Goal: Information Seeking & Learning: Find specific fact

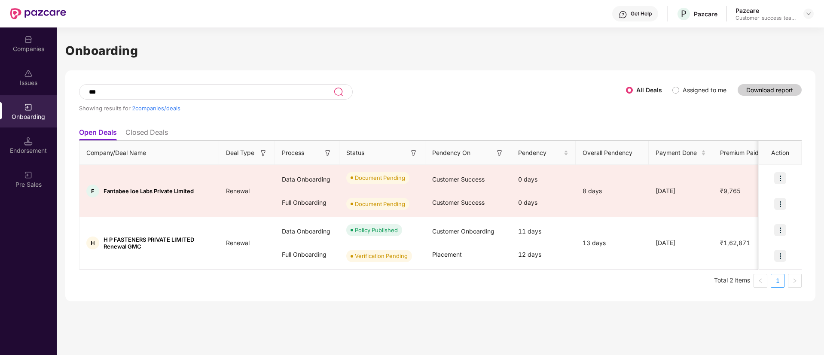
click at [11, 48] on div "Companies" at bounding box center [28, 49] width 57 height 9
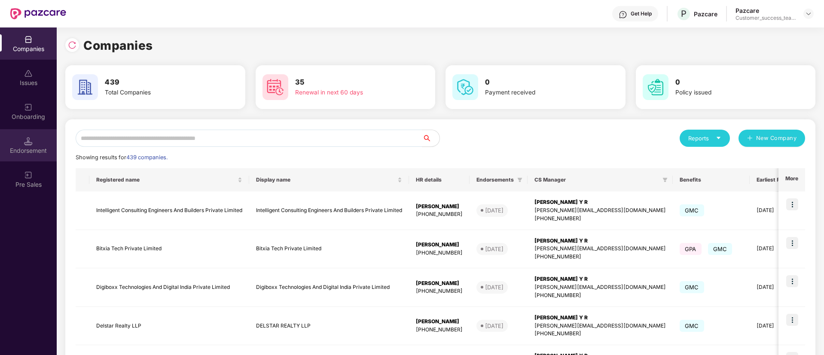
click at [37, 146] on div "Endorsement" at bounding box center [28, 150] width 57 height 9
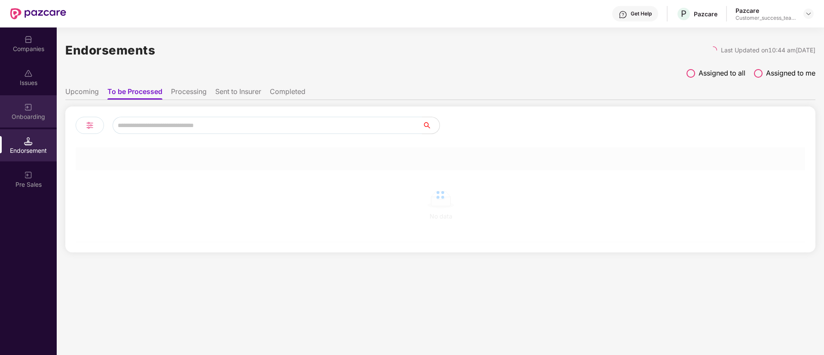
click at [36, 121] on div "Onboarding" at bounding box center [28, 111] width 57 height 32
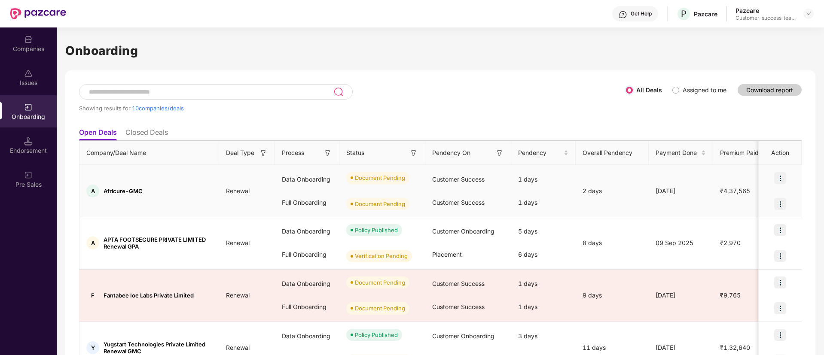
scroll to position [64, 0]
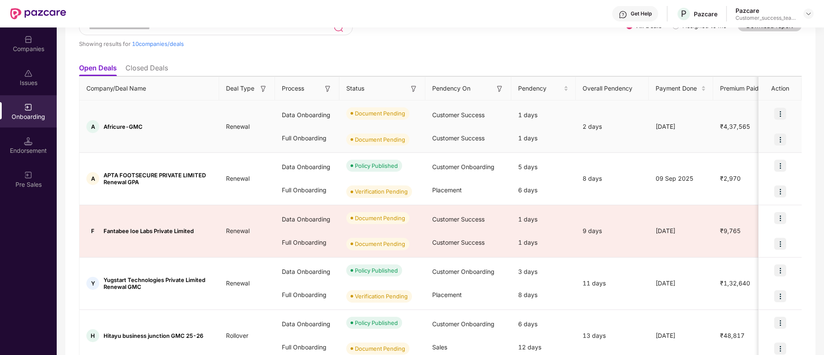
click at [779, 112] on img at bounding box center [780, 114] width 12 height 12
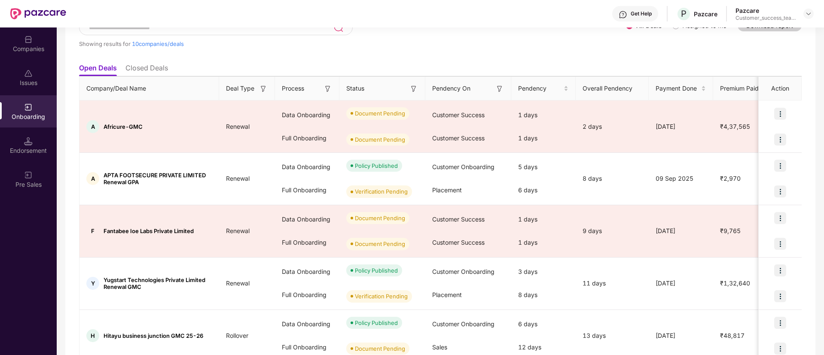
click at [497, 91] on img at bounding box center [499, 89] width 9 height 9
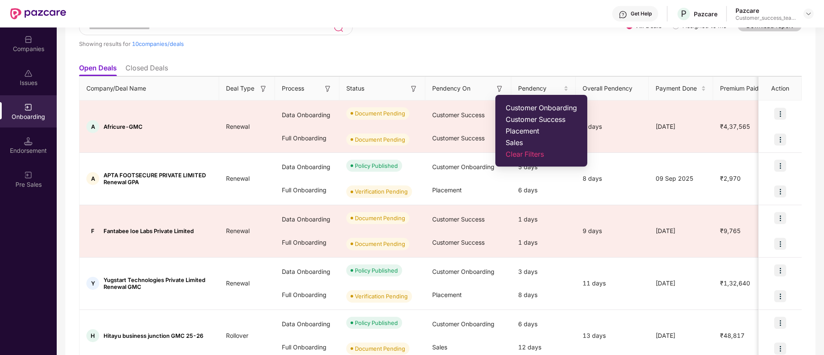
click at [528, 122] on span "Customer Success" at bounding box center [541, 119] width 71 height 9
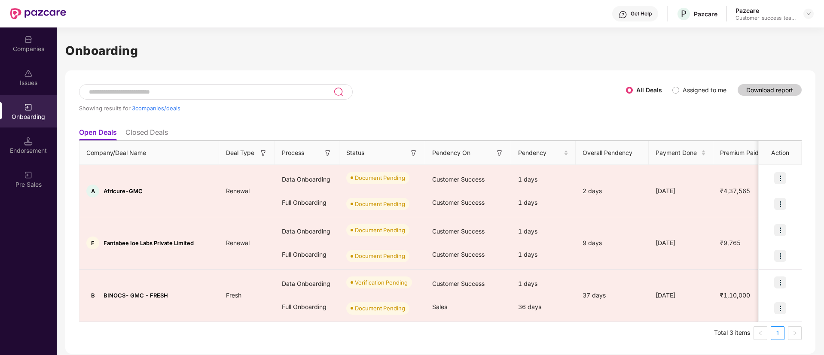
scroll to position [0, 0]
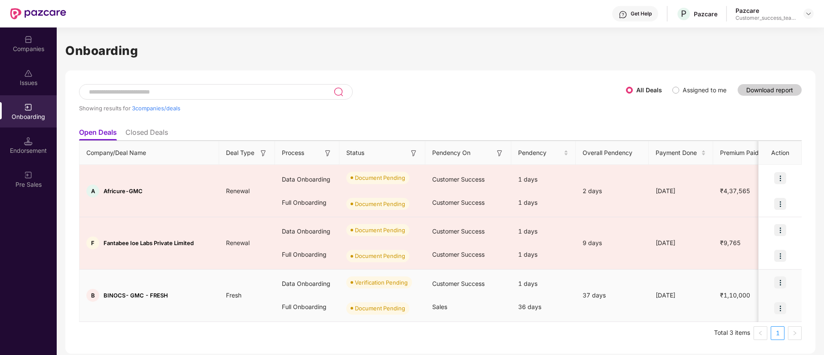
click at [770, 308] on div at bounding box center [780, 309] width 43 height 26
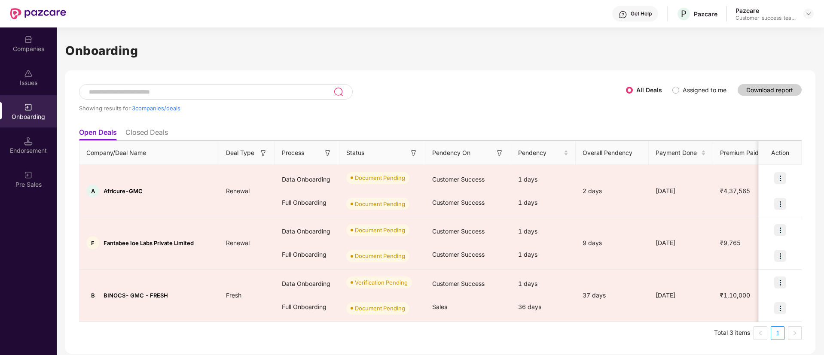
click at [415, 150] on img at bounding box center [413, 153] width 9 height 9
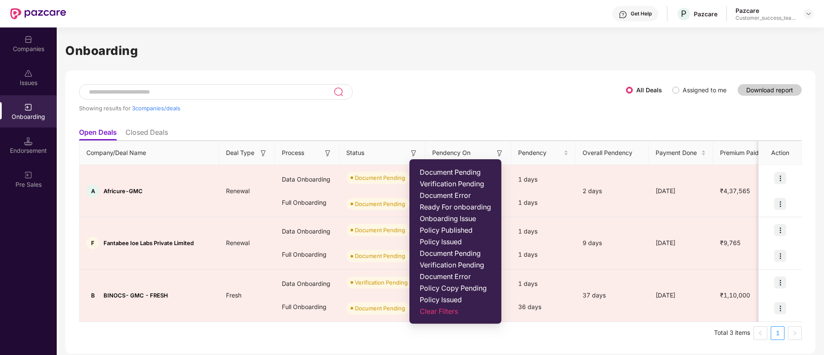
click at [523, 71] on div "Showing results for 3 companies/deals All Deals Assigned to me Download report …" at bounding box center [440, 212] width 750 height 284
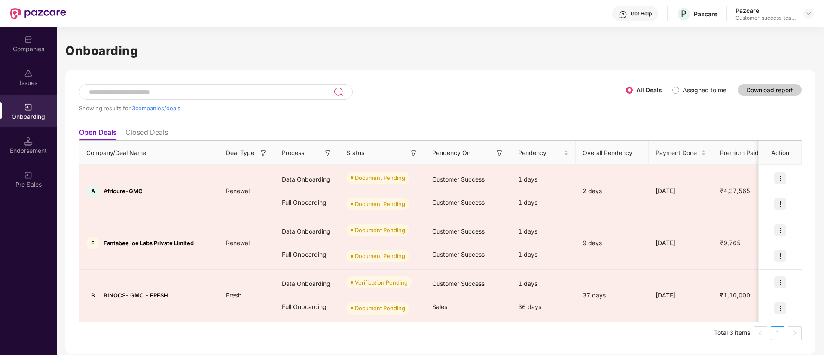
click at [499, 155] on img at bounding box center [499, 153] width 9 height 9
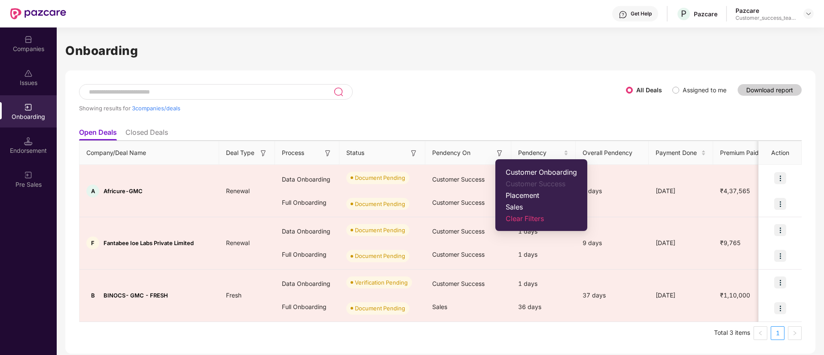
click at [526, 222] on span "Clear Filters" at bounding box center [541, 218] width 71 height 9
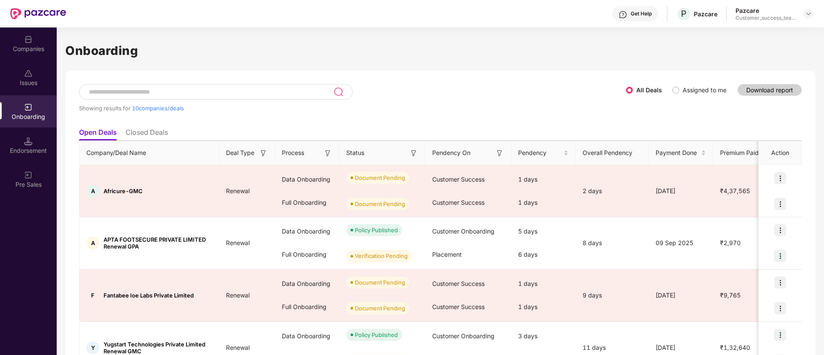
click at [500, 152] on img at bounding box center [499, 153] width 9 height 9
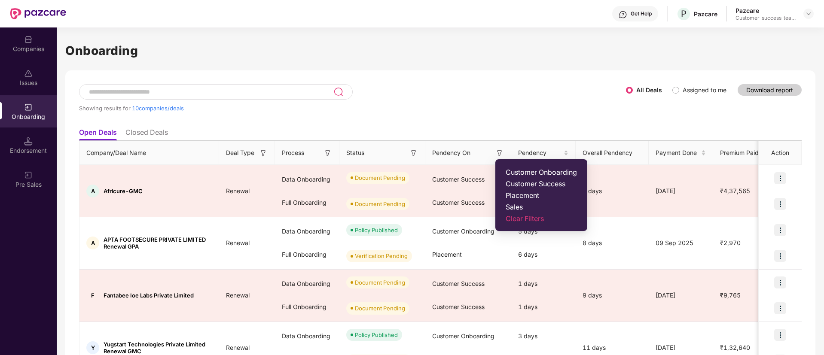
click at [542, 170] on span "Customer Onboarding" at bounding box center [541, 172] width 71 height 9
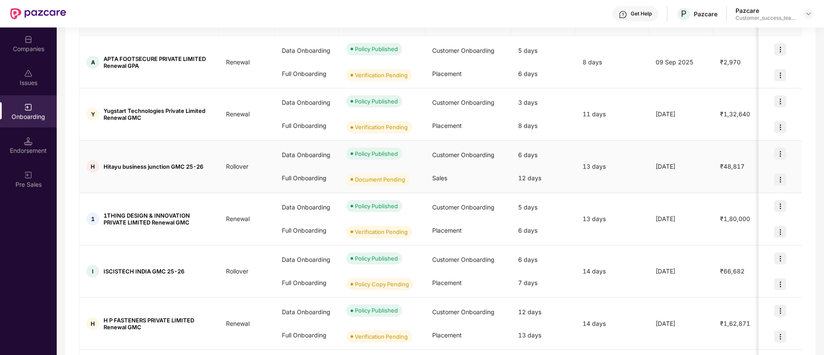
scroll to position [64, 0]
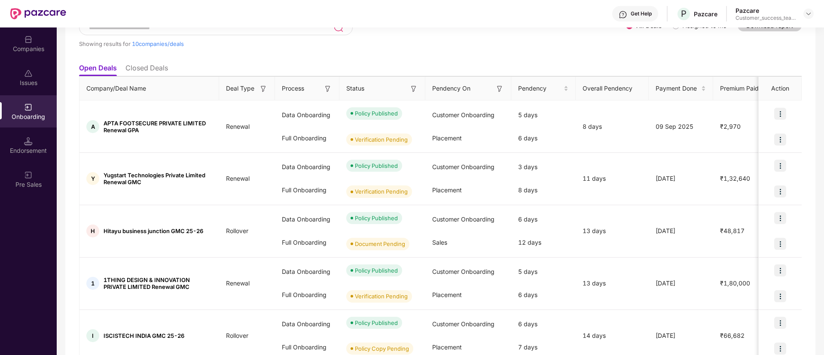
click at [498, 90] on img at bounding box center [499, 89] width 9 height 9
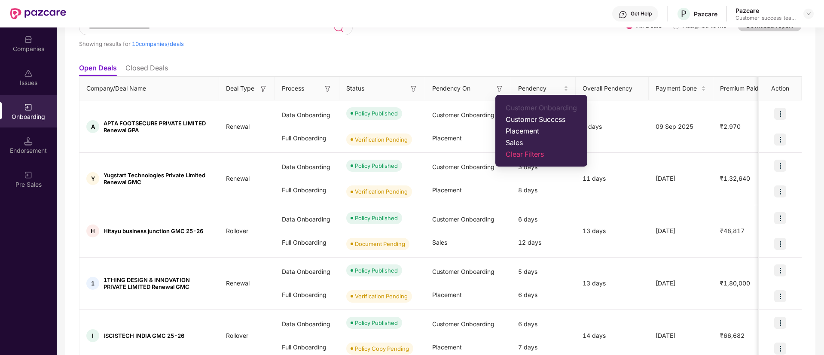
click at [522, 120] on span "Customer Success" at bounding box center [541, 119] width 71 height 9
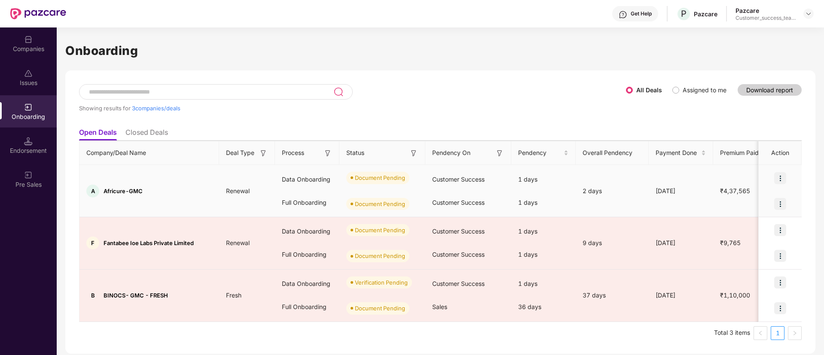
scroll to position [0, 0]
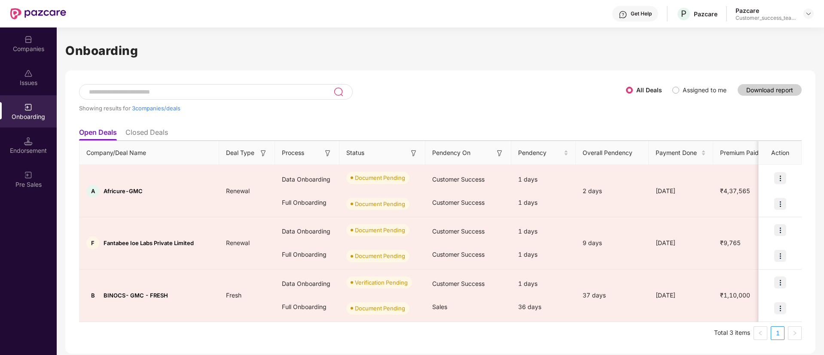
click at [501, 153] on img at bounding box center [499, 153] width 9 height 9
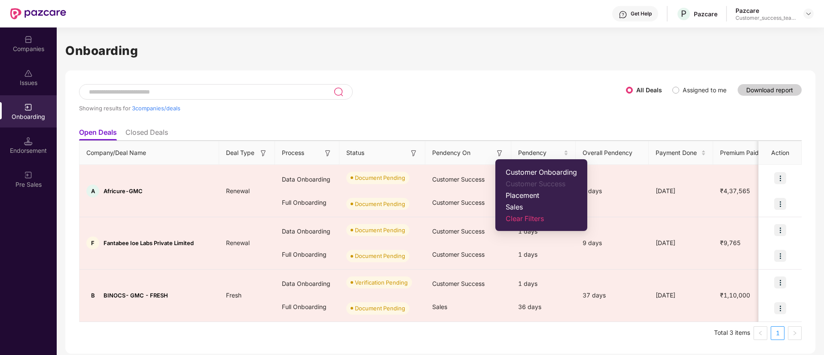
click at [519, 207] on span "Sales" at bounding box center [541, 207] width 71 height 9
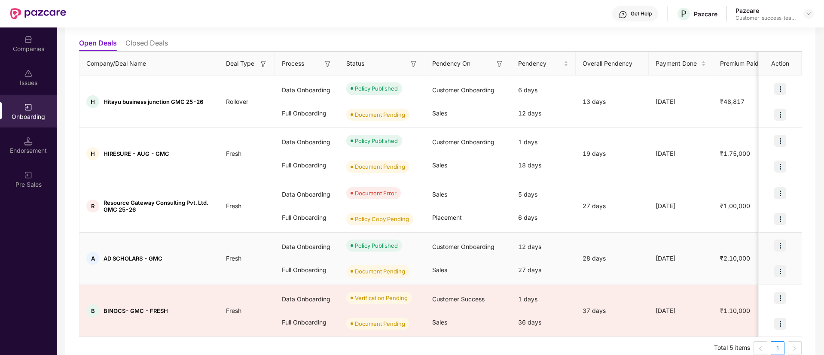
scroll to position [103, 0]
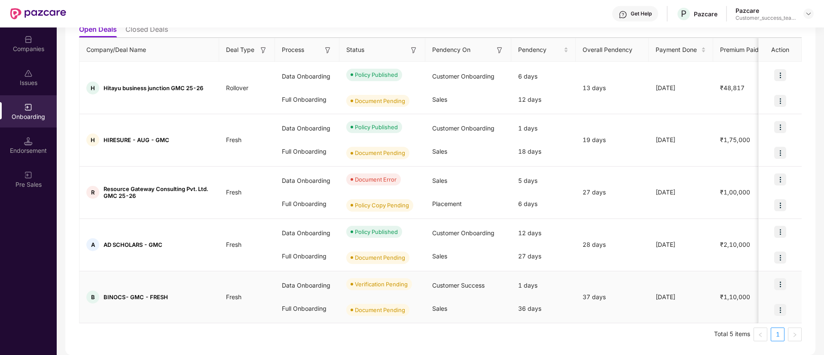
click at [768, 316] on div at bounding box center [780, 310] width 43 height 26
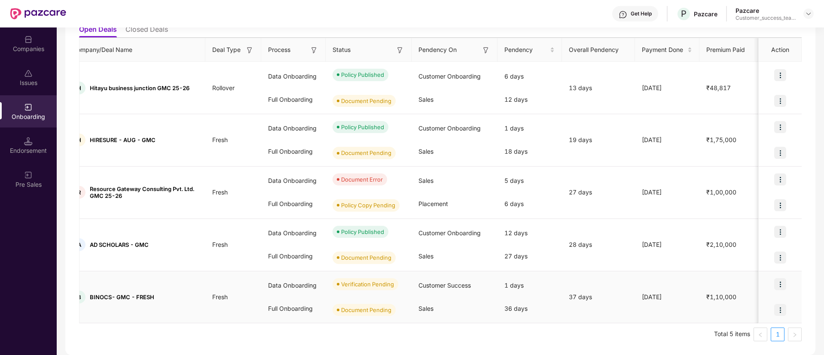
scroll to position [0, 0]
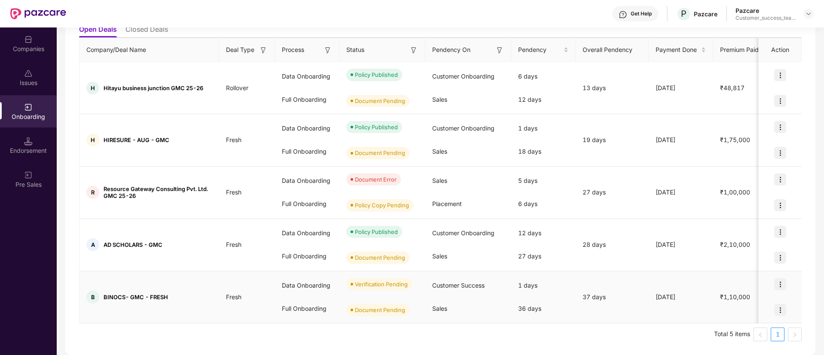
click at [766, 314] on div at bounding box center [780, 310] width 43 height 26
click at [766, 315] on div at bounding box center [780, 310] width 43 height 26
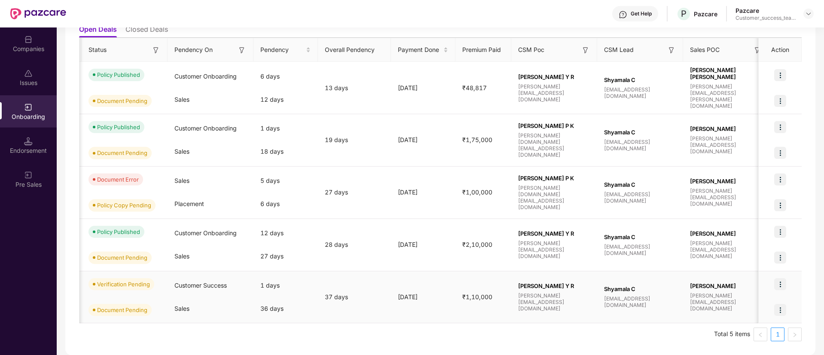
scroll to position [0, 284]
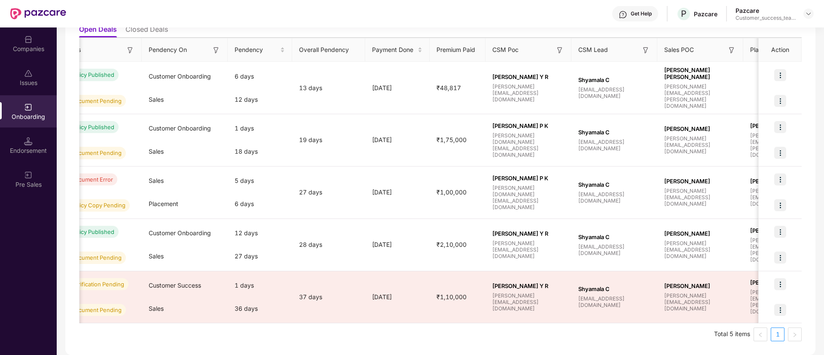
click at [80, 324] on div "Company/Deal Name Deal Type Process Status Pendency On Pendency Overall Pendenc…" at bounding box center [440, 190] width 723 height 304
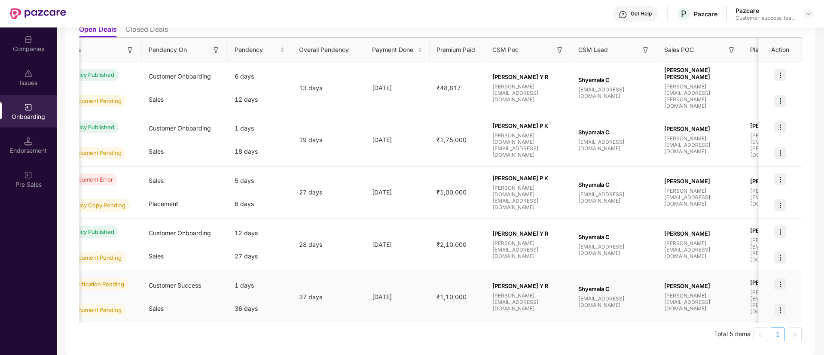
click at [774, 319] on div at bounding box center [780, 310] width 43 height 26
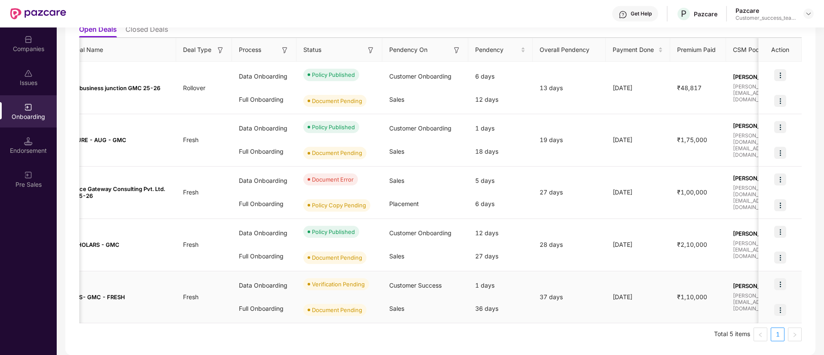
scroll to position [0, 0]
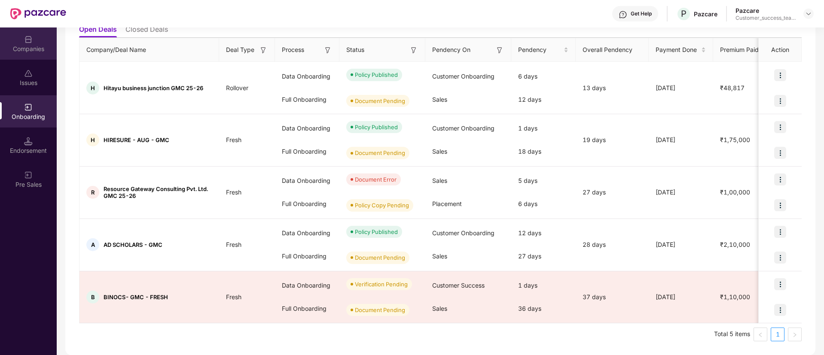
click at [18, 41] on div "Companies" at bounding box center [28, 43] width 57 height 32
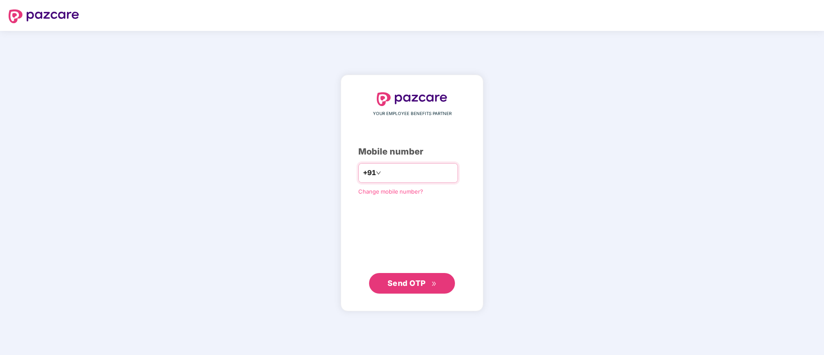
click at [426, 170] on input "number" at bounding box center [418, 173] width 70 height 14
type input "**********"
click at [404, 286] on span "Send OTP" at bounding box center [406, 283] width 38 height 9
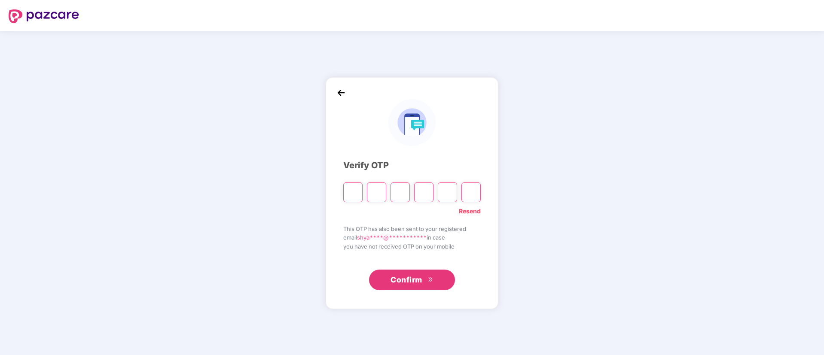
type input "*"
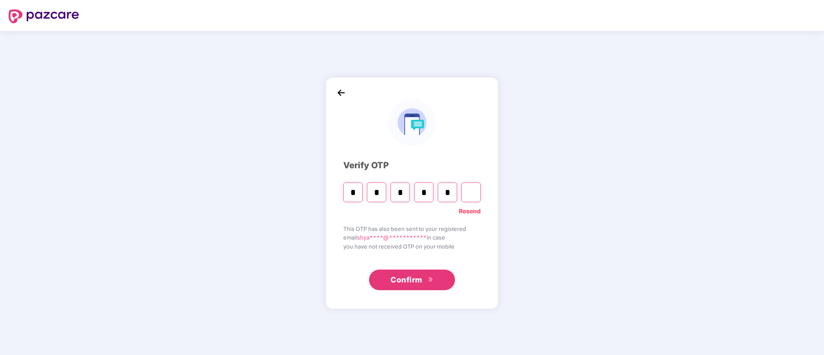
type input "*"
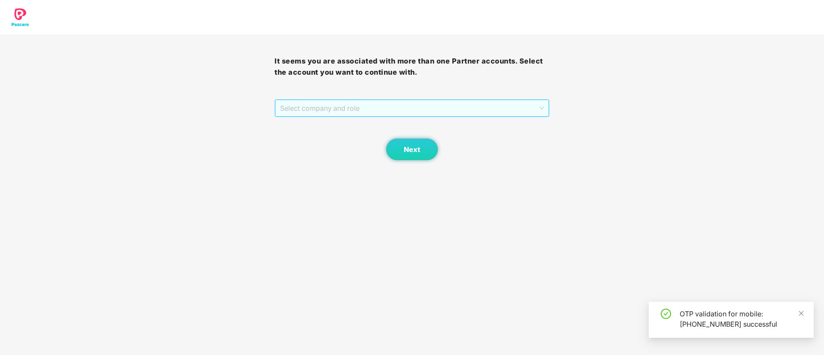
click at [382, 111] on span "Select company and role" at bounding box center [411, 108] width 263 height 16
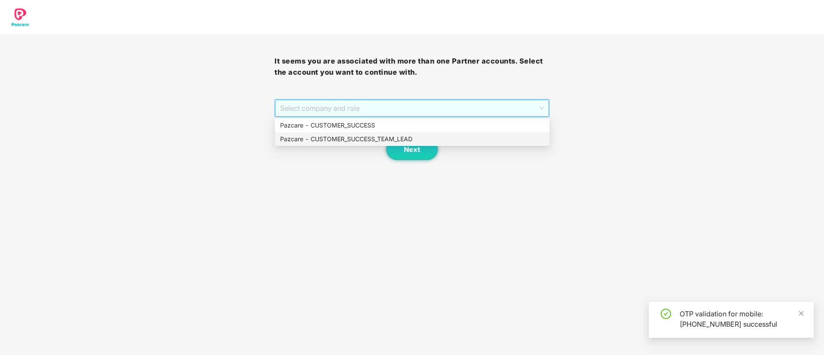
click at [385, 146] on div "Next" at bounding box center [411, 138] width 274 height 43
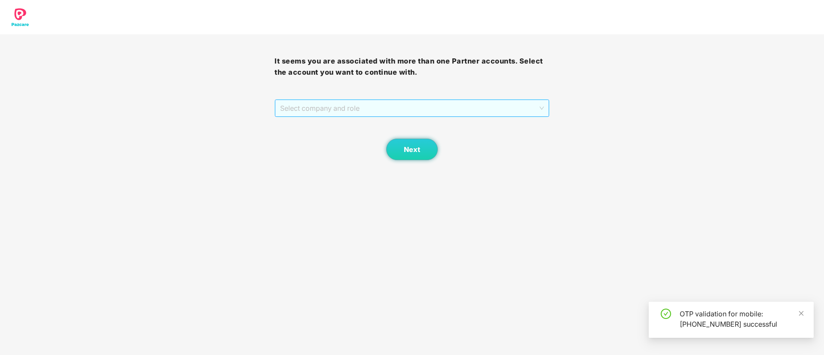
click at [381, 115] on span "Select company and role" at bounding box center [411, 108] width 263 height 16
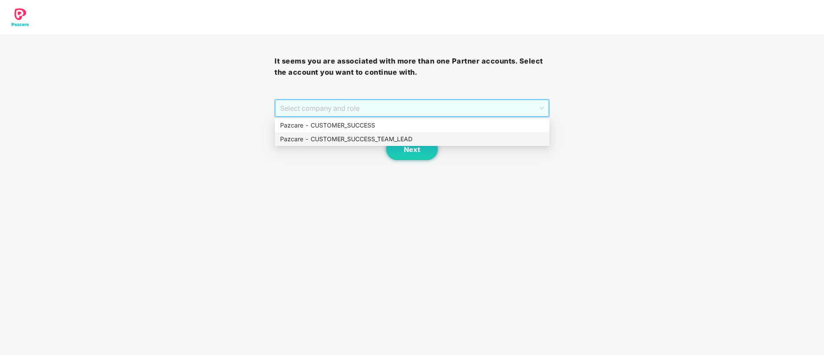
click at [381, 137] on div "Pazcare - CUSTOMER_SUCCESS_TEAM_LEAD" at bounding box center [412, 138] width 264 height 9
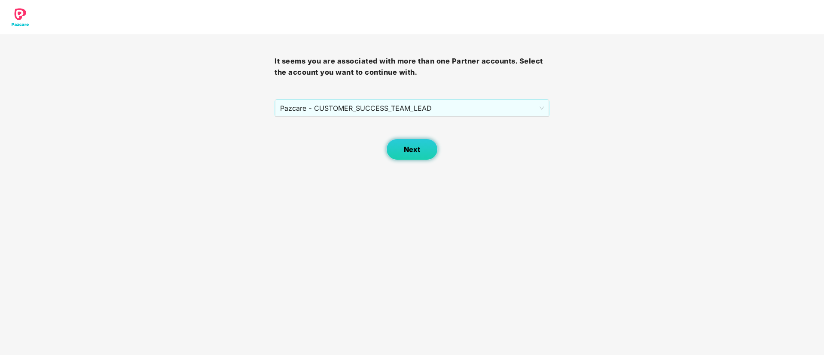
click at [405, 146] on span "Next" at bounding box center [412, 150] width 16 height 8
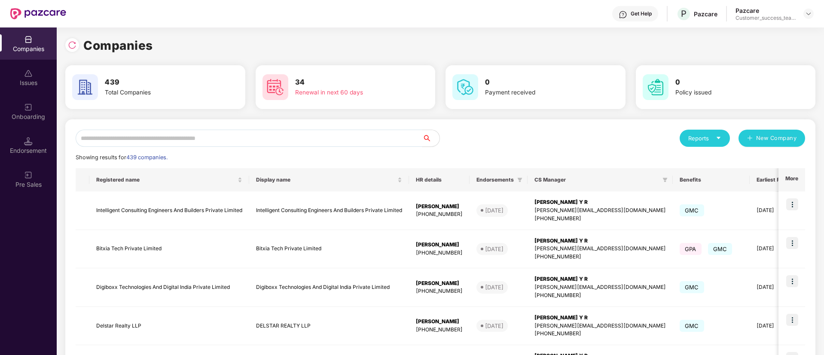
click at [396, 144] on input "text" at bounding box center [249, 138] width 347 height 17
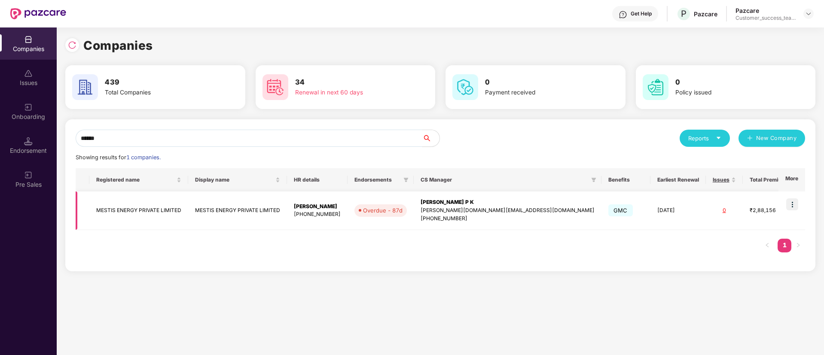
type input "******"
click at [795, 202] on img at bounding box center [792, 204] width 12 height 12
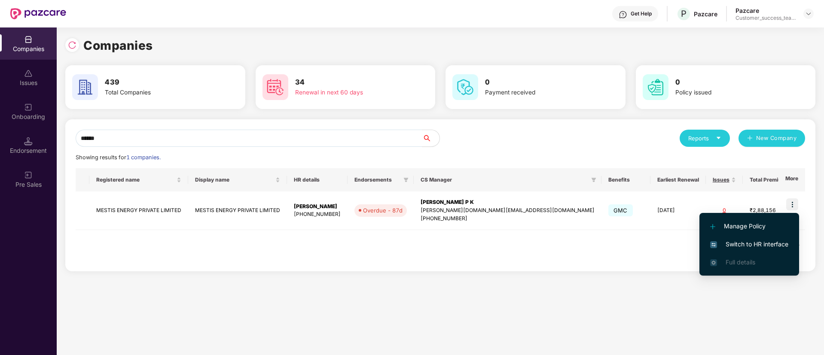
click at [781, 247] on span "Switch to HR interface" at bounding box center [749, 244] width 78 height 9
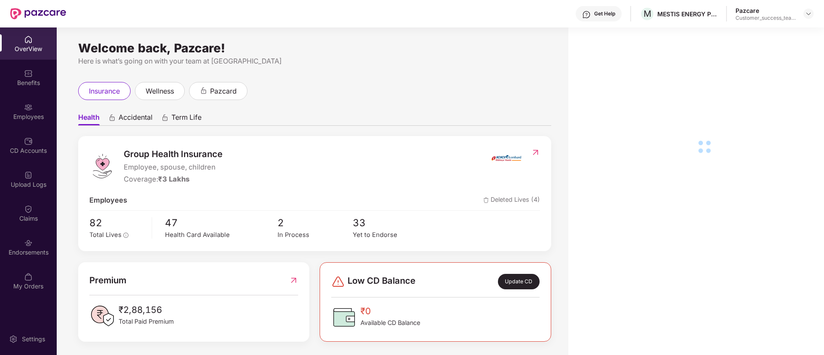
click at [28, 109] on img at bounding box center [28, 107] width 9 height 9
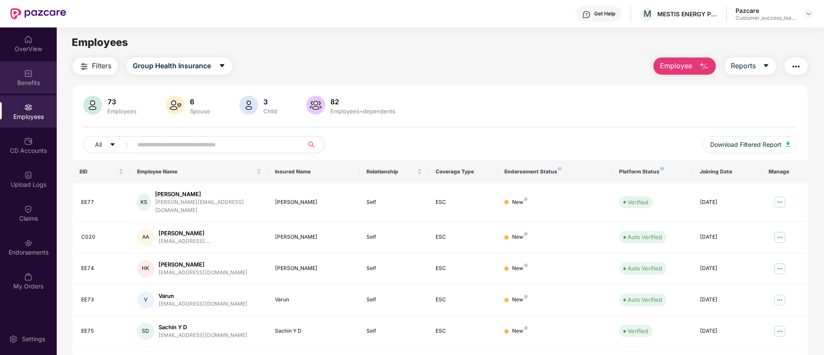
click at [30, 79] on div "Benefits" at bounding box center [28, 83] width 57 height 9
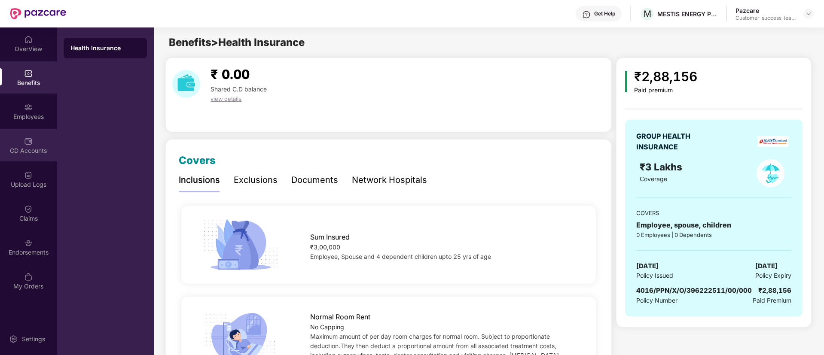
click at [36, 143] on div "CD Accounts" at bounding box center [28, 145] width 57 height 32
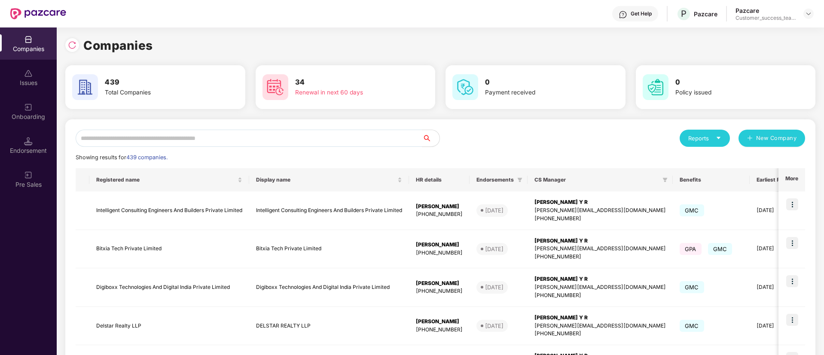
click at [32, 141] on img at bounding box center [28, 141] width 9 height 9
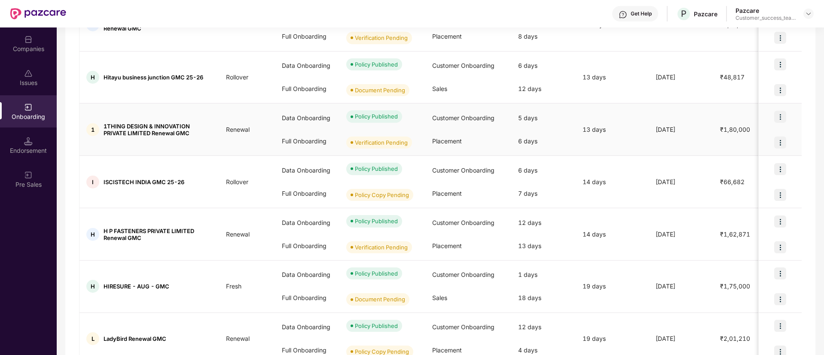
scroll to position [365, 0]
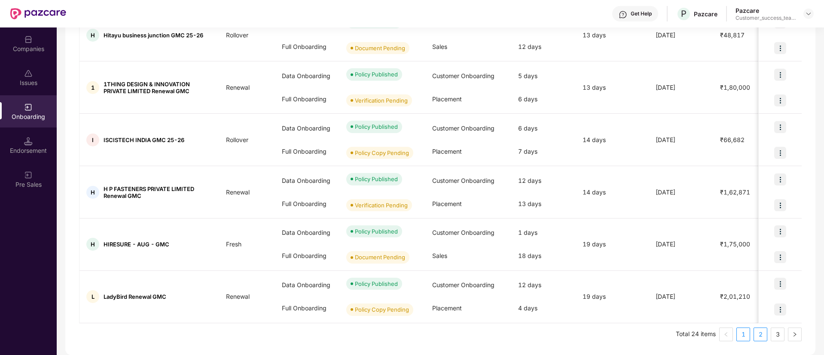
click at [759, 335] on link "2" at bounding box center [760, 334] width 13 height 13
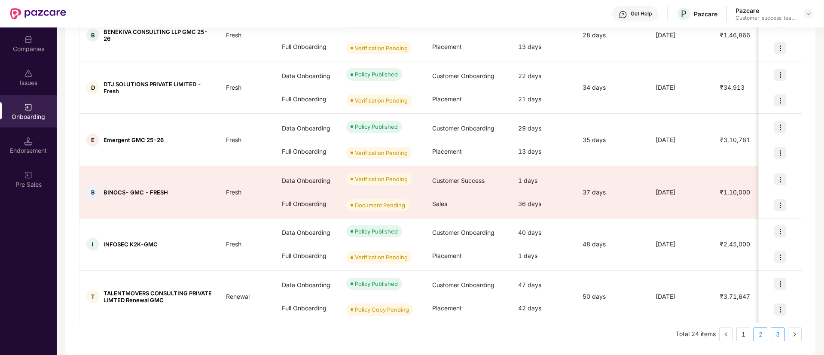
click at [777, 332] on link "3" at bounding box center [777, 334] width 13 height 13
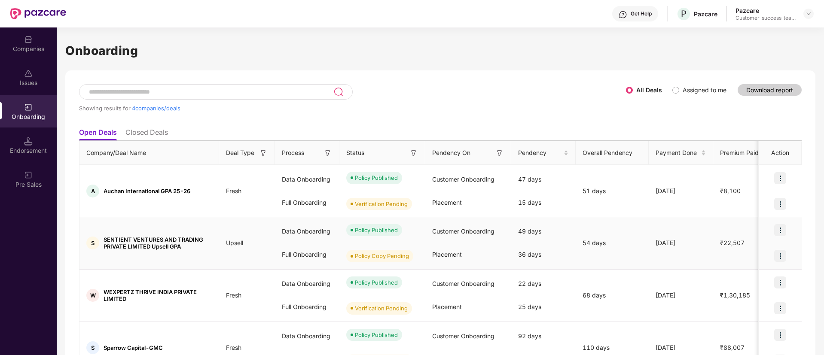
scroll to position [51, 0]
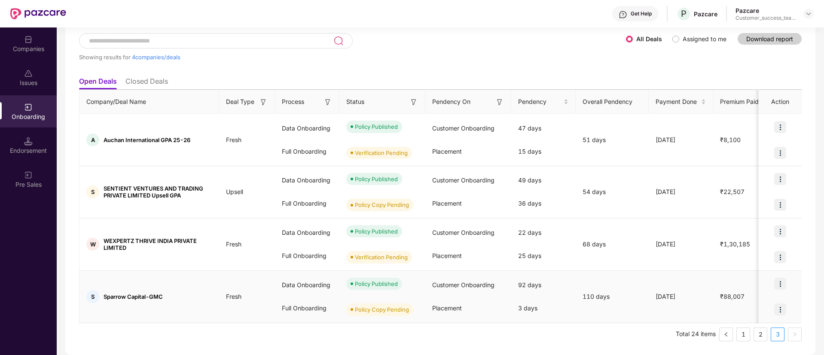
click at [768, 316] on div at bounding box center [780, 310] width 43 height 26
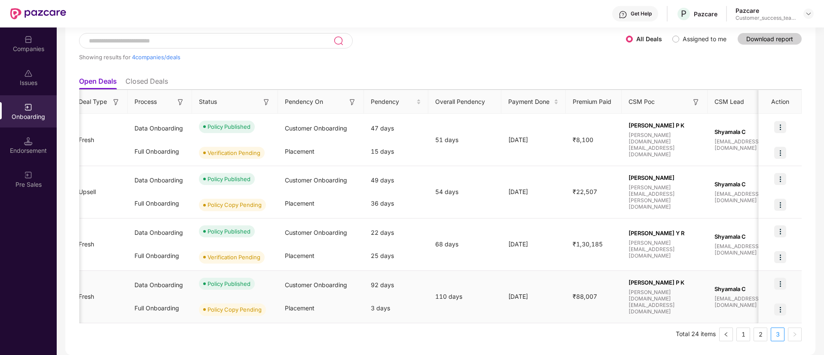
scroll to position [0, 0]
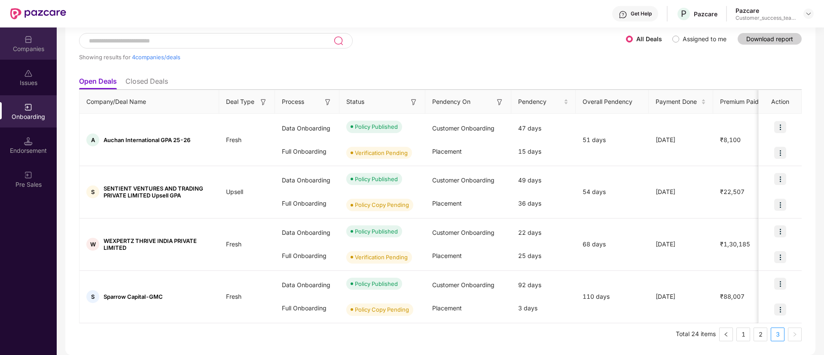
click at [24, 45] on div "Companies" at bounding box center [28, 49] width 57 height 9
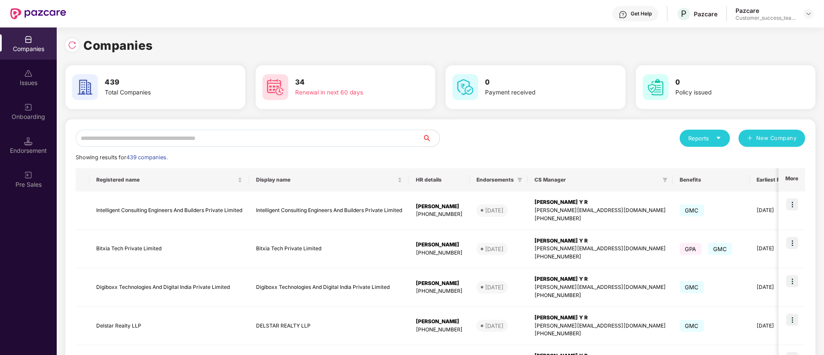
click at [383, 143] on input "text" at bounding box center [249, 138] width 347 height 17
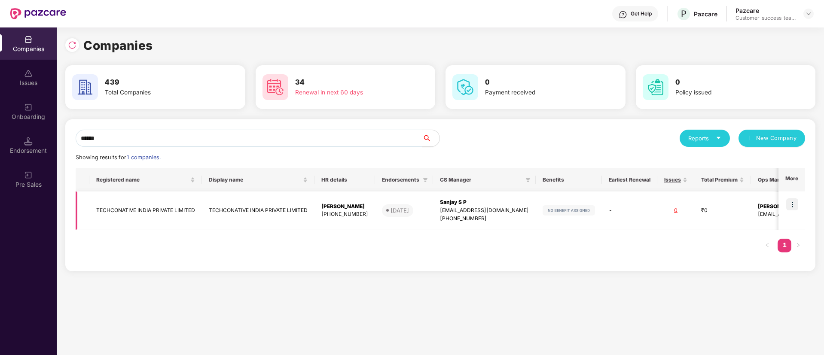
type input "******"
click at [346, 214] on div "+919176642225" at bounding box center [344, 214] width 47 height 8
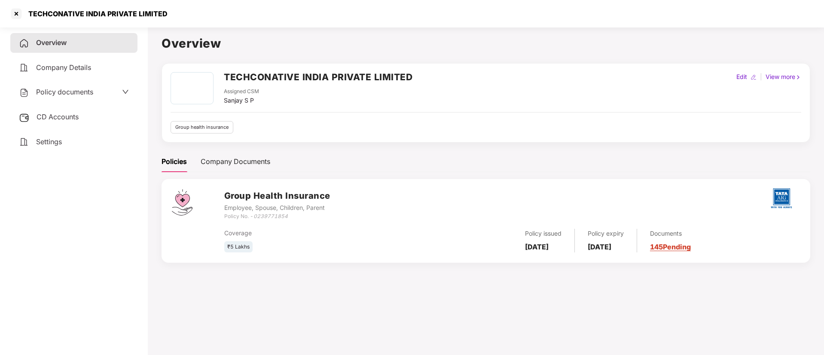
click at [86, 79] on div "Overview Company Details Policy documents CD Accounts Settings" at bounding box center [73, 92] width 127 height 119
click at [93, 88] on span "Policy documents" at bounding box center [64, 92] width 57 height 9
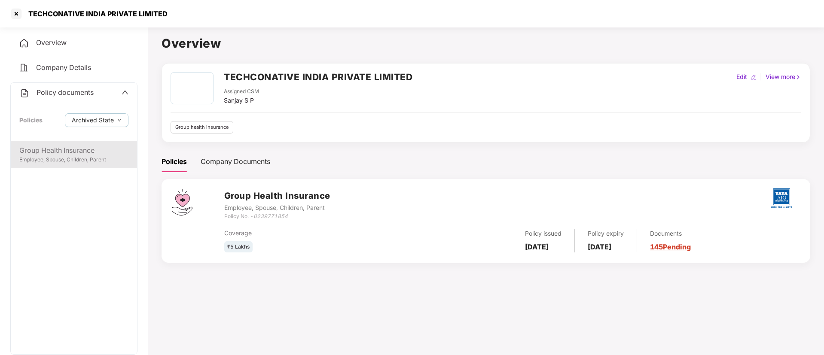
click at [99, 153] on div "Group Health Insurance" at bounding box center [73, 150] width 109 height 11
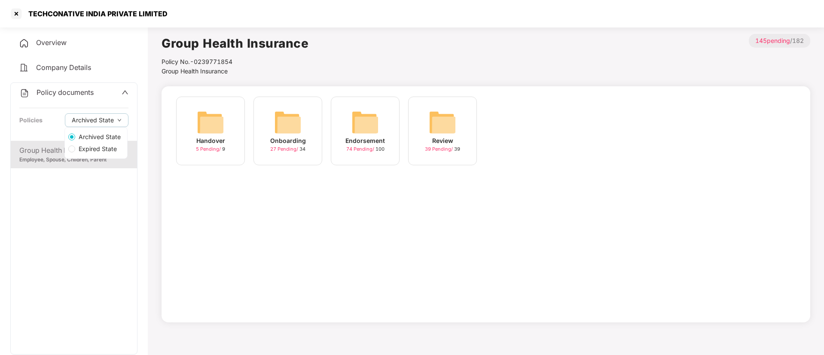
click at [104, 146] on span "Expired State" at bounding box center [97, 148] width 45 height 9
drag, startPoint x: 195, startPoint y: 60, endPoint x: 298, endPoint y: 64, distance: 103.2
click at [298, 64] on div "Policy No.- P0025300004/6115/100128" at bounding box center [235, 61] width 147 height 9
copy div "P0025300004/6115/100128"
click at [15, 12] on div at bounding box center [16, 14] width 14 height 14
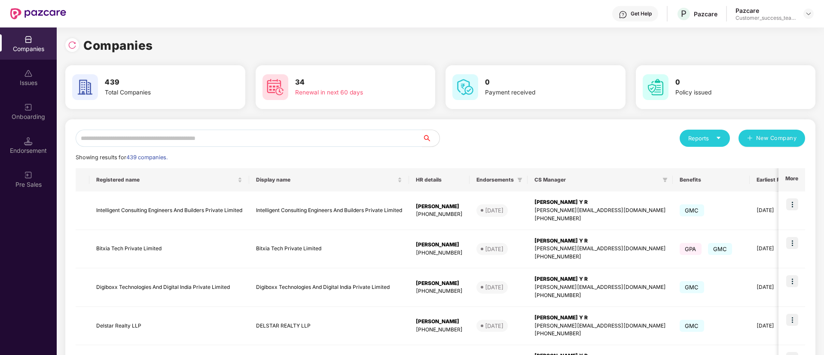
click at [36, 113] on div "Onboarding" at bounding box center [28, 117] width 57 height 9
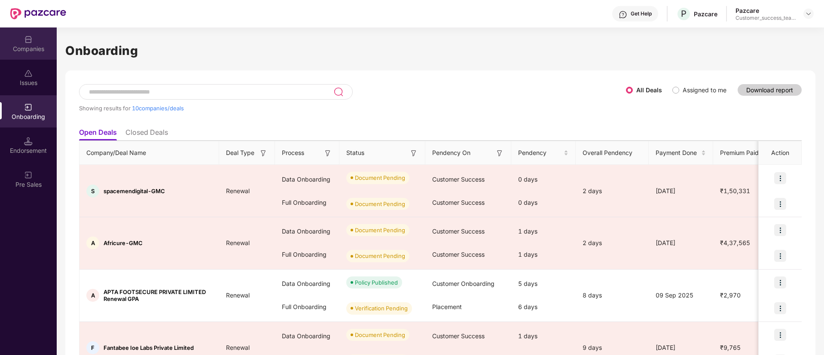
click at [20, 45] on div "Companies" at bounding box center [28, 49] width 57 height 9
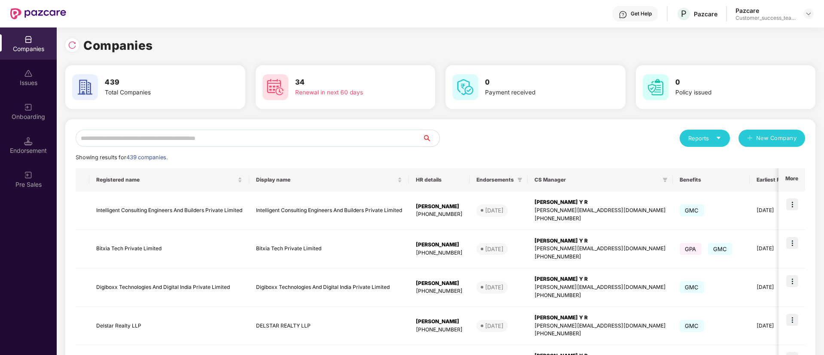
click at [33, 117] on div "Onboarding" at bounding box center [28, 117] width 57 height 9
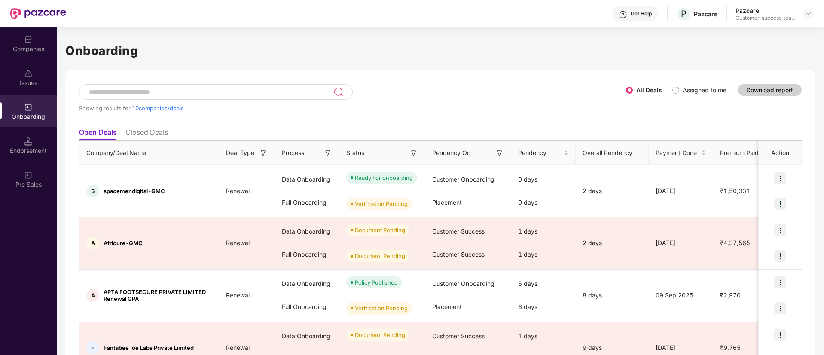
click at [267, 92] on input at bounding box center [210, 91] width 245 height 7
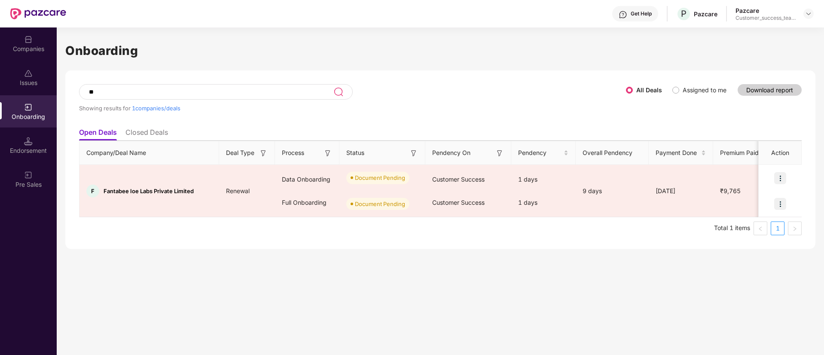
type input "*"
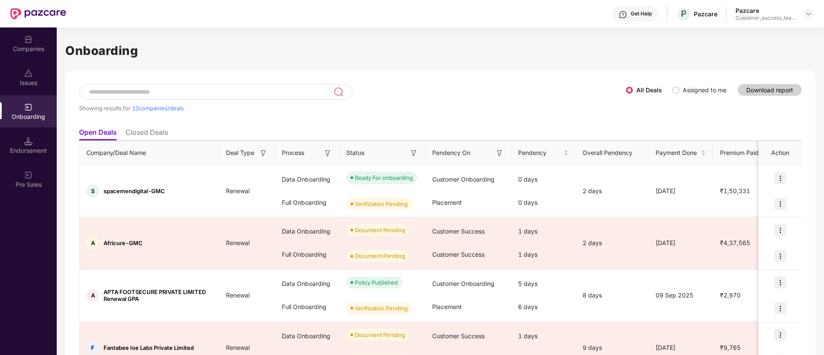
click at [34, 52] on div "Companies" at bounding box center [28, 49] width 57 height 9
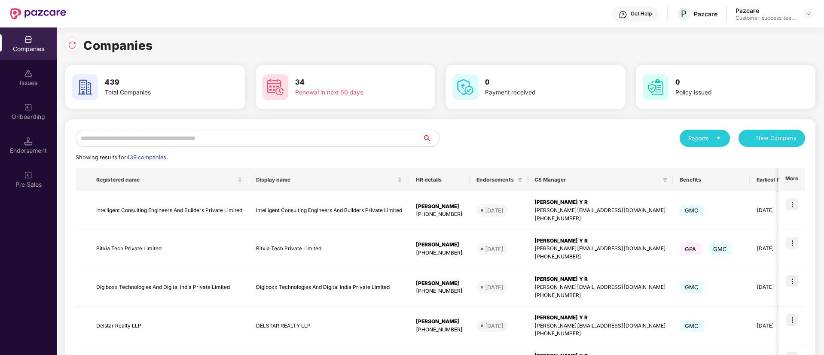
click at [264, 139] on input "text" at bounding box center [249, 138] width 347 height 17
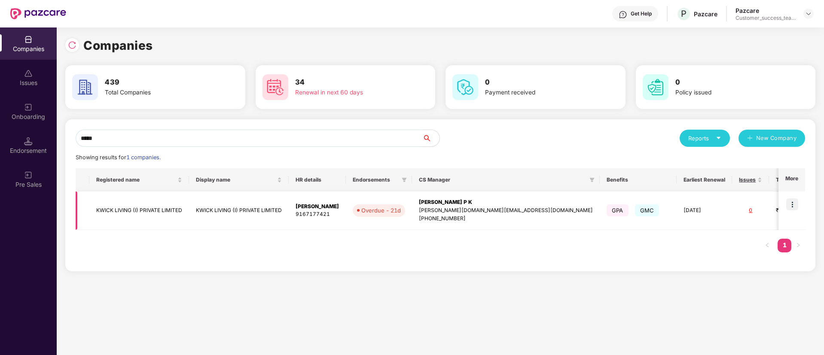
type input "*****"
click at [295, 216] on td "[PERSON_NAME] 9167177421" at bounding box center [317, 211] width 57 height 39
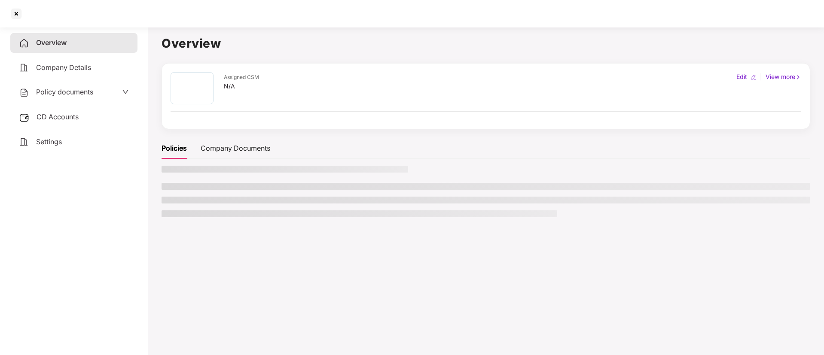
click at [93, 90] on span "Policy documents" at bounding box center [64, 92] width 57 height 9
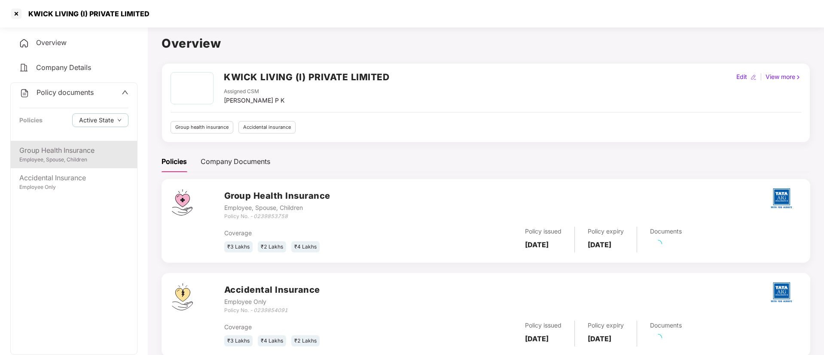
click at [81, 159] on div "Employee, Spouse, Children" at bounding box center [73, 160] width 109 height 8
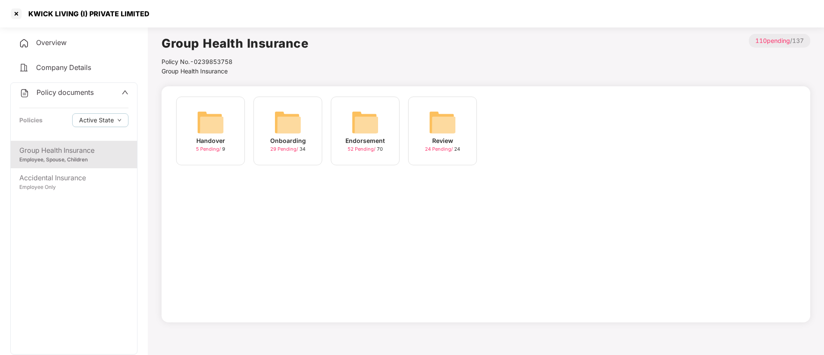
click at [277, 149] on span "29 Pending /" at bounding box center [284, 149] width 29 height 6
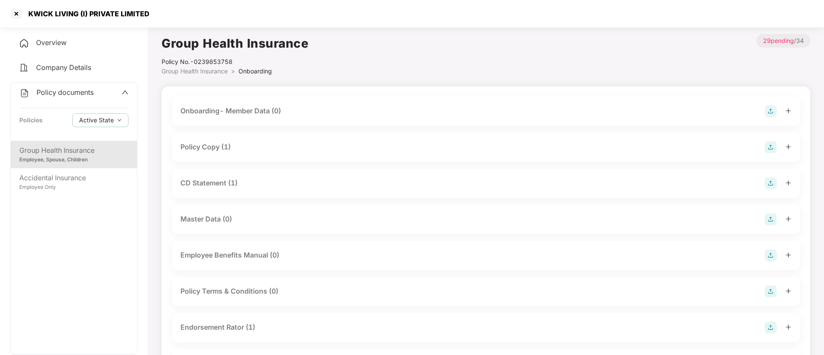
click at [207, 152] on div "Policy Copy (1)" at bounding box center [205, 147] width 50 height 11
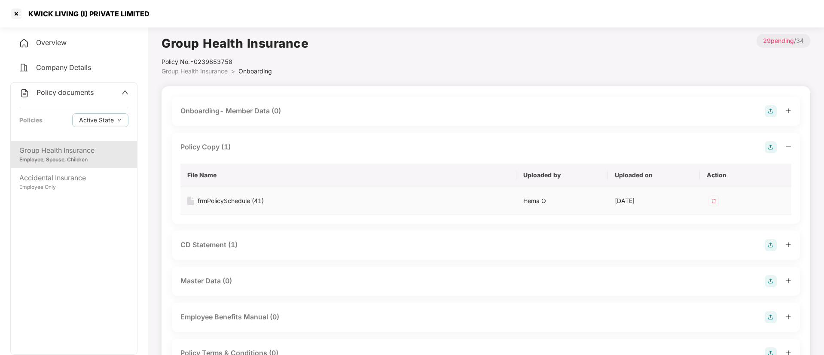
click at [218, 203] on div "frmPolicySchedule (41)" at bounding box center [231, 200] width 66 height 9
click at [16, 16] on div at bounding box center [16, 14] width 14 height 14
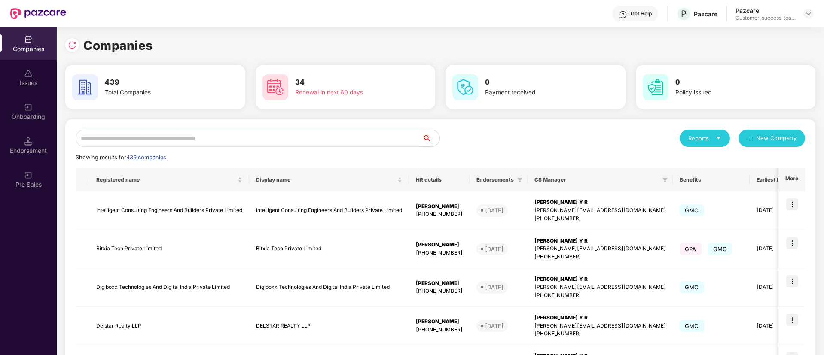
click at [317, 135] on input "text" at bounding box center [249, 138] width 347 height 17
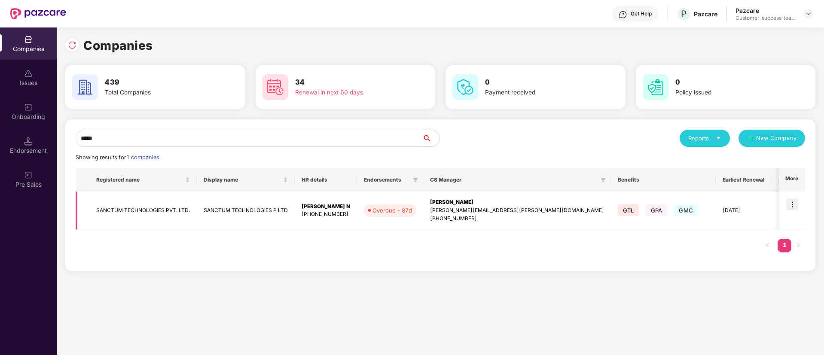
type input "*****"
click at [793, 203] on img at bounding box center [792, 204] width 12 height 12
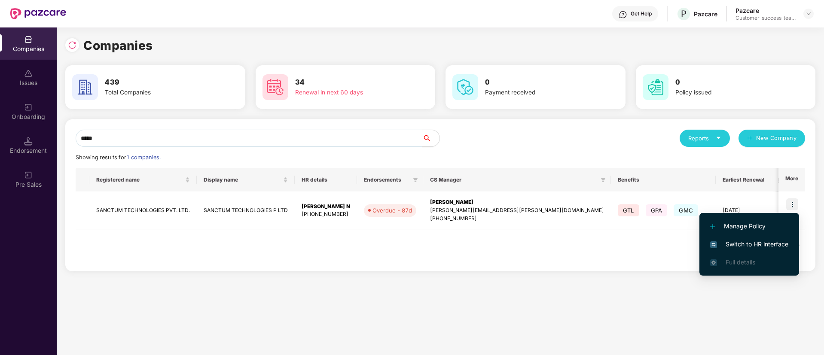
click at [772, 246] on span "Switch to HR interface" at bounding box center [749, 244] width 78 height 9
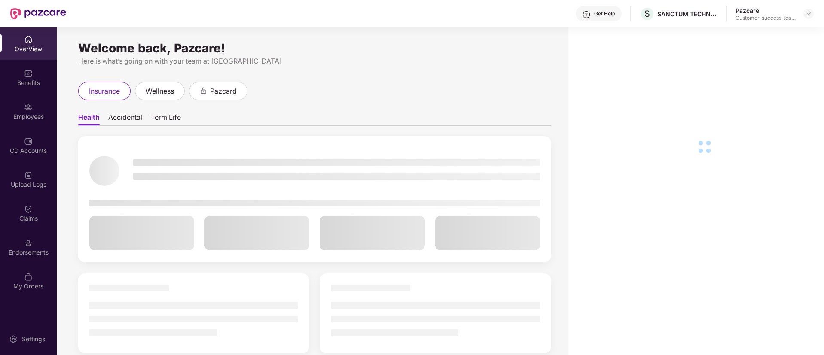
click at [23, 216] on div "Claims" at bounding box center [28, 218] width 57 height 9
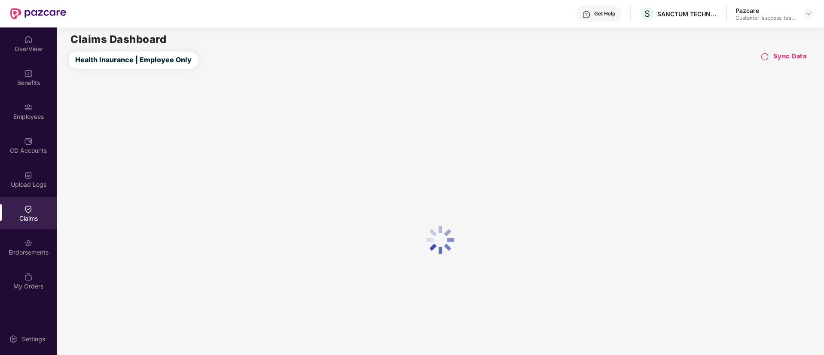
click at [37, 214] on div "Claims" at bounding box center [28, 218] width 57 height 9
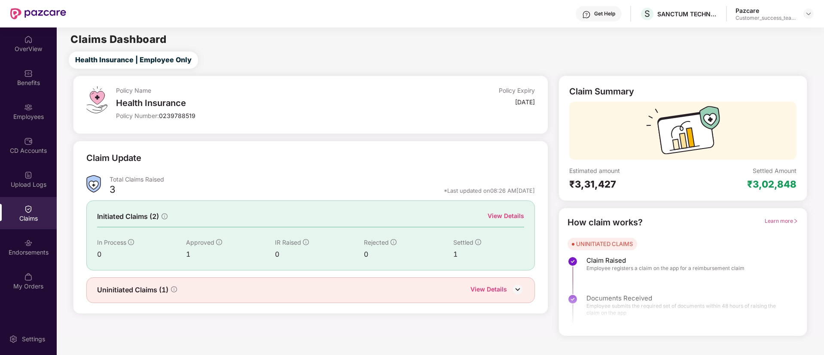
click at [499, 217] on div "View Details" at bounding box center [506, 215] width 37 height 9
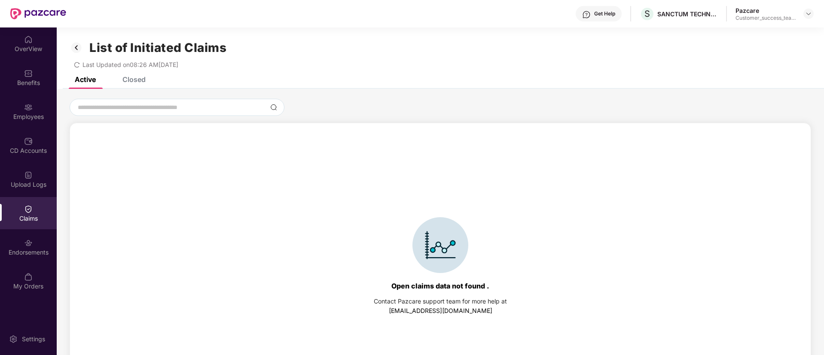
click at [136, 78] on div "Closed" at bounding box center [133, 79] width 23 height 9
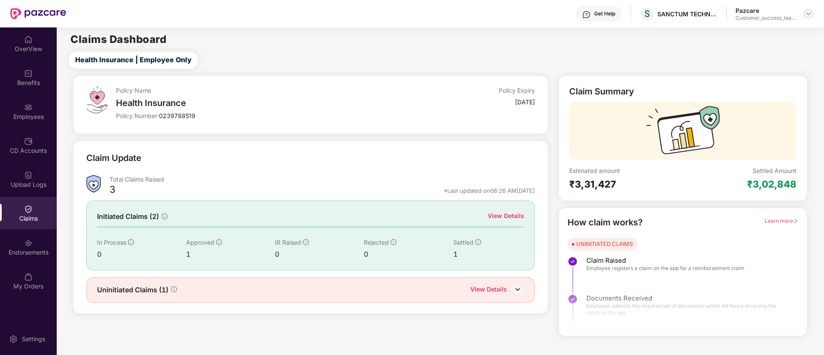
click at [808, 13] on img at bounding box center [808, 13] width 7 height 7
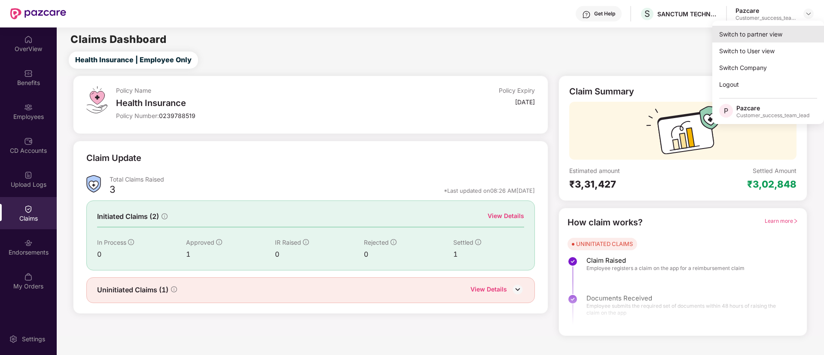
click at [784, 37] on div "Switch to partner view" at bounding box center [768, 34] width 112 height 17
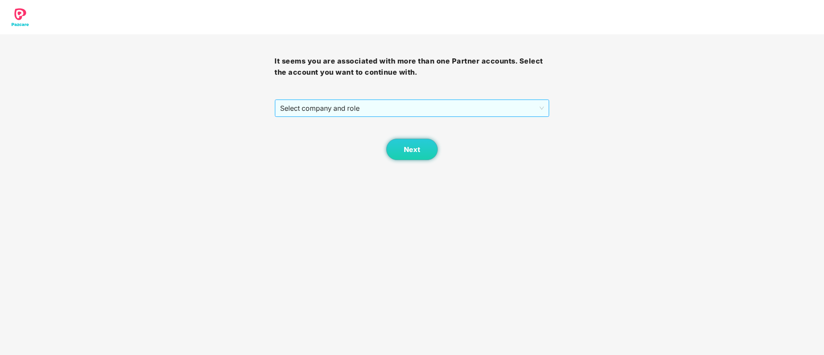
click at [387, 104] on span "Select company and role" at bounding box center [411, 108] width 263 height 16
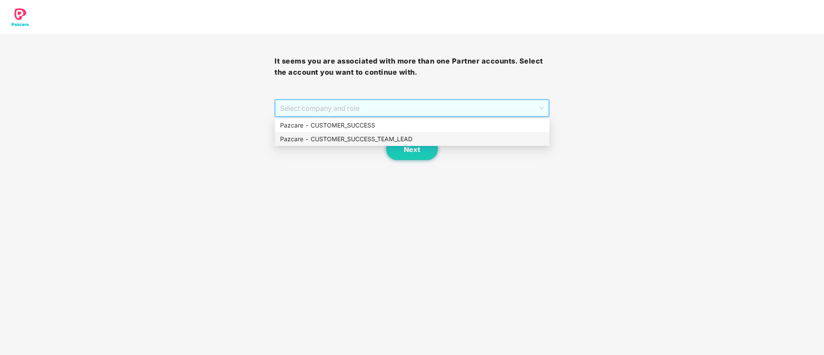
click at [379, 139] on div "Pazcare - CUSTOMER_SUCCESS_TEAM_LEAD" at bounding box center [412, 138] width 264 height 9
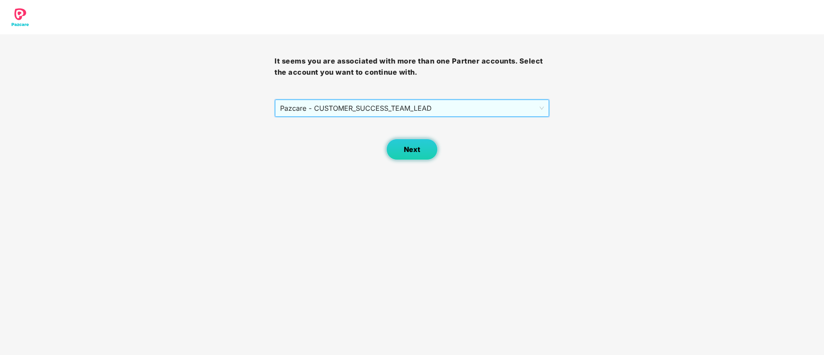
click at [419, 159] on button "Next" at bounding box center [412, 149] width 52 height 21
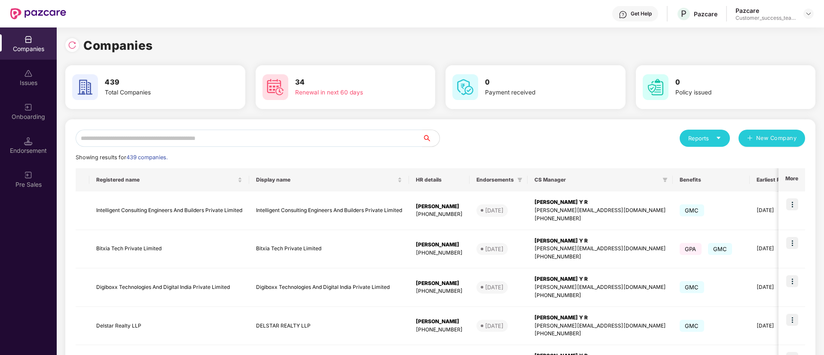
click at [321, 131] on input "text" at bounding box center [249, 138] width 347 height 17
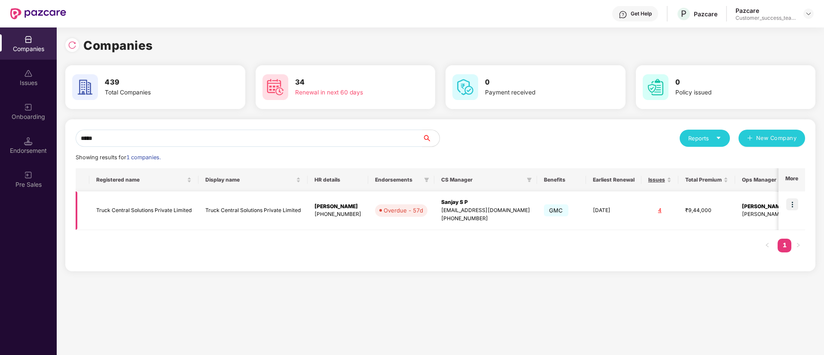
type input "*****"
click at [792, 207] on img at bounding box center [792, 204] width 12 height 12
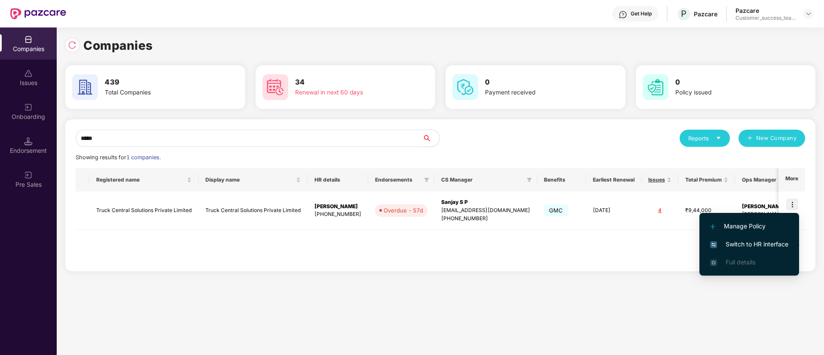
click at [784, 248] on span "Switch to HR interface" at bounding box center [749, 244] width 78 height 9
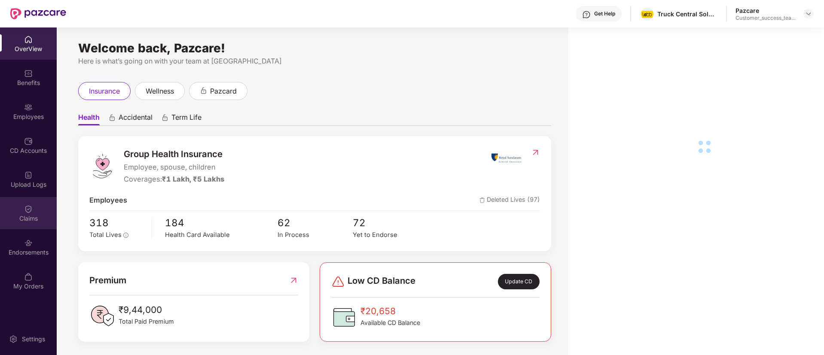
click at [35, 219] on div "Claims" at bounding box center [28, 218] width 57 height 9
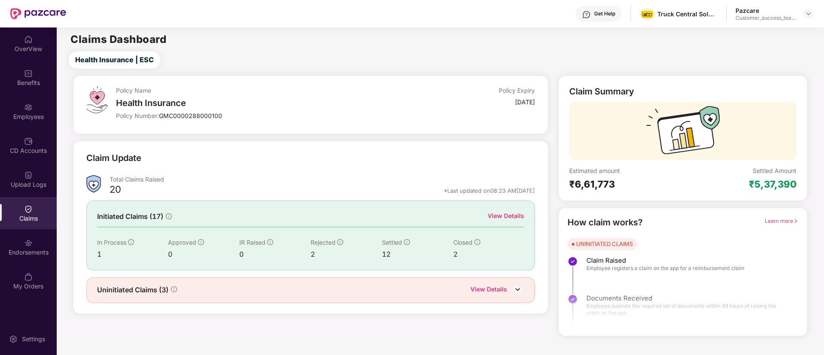
click at [512, 220] on div "View Details" at bounding box center [506, 215] width 37 height 9
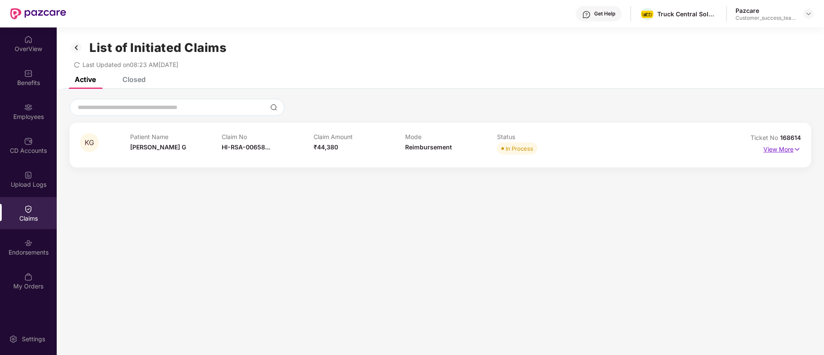
click at [777, 148] on p "View More" at bounding box center [781, 149] width 37 height 12
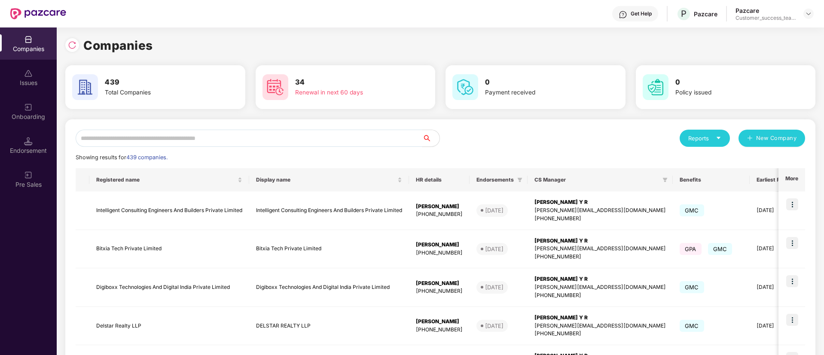
click at [280, 143] on input "text" at bounding box center [249, 138] width 347 height 17
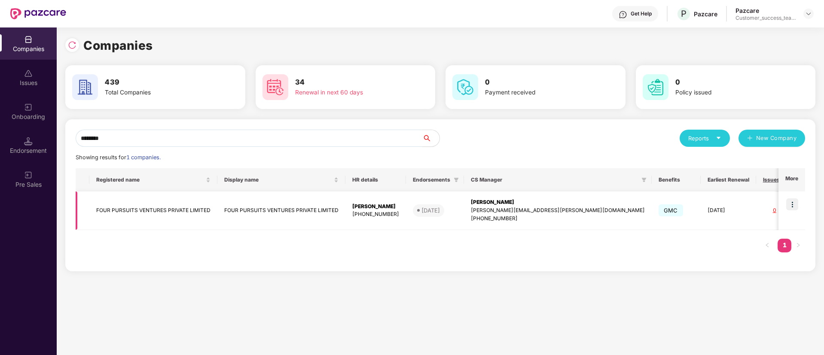
type input "********"
click at [794, 204] on img at bounding box center [792, 204] width 12 height 12
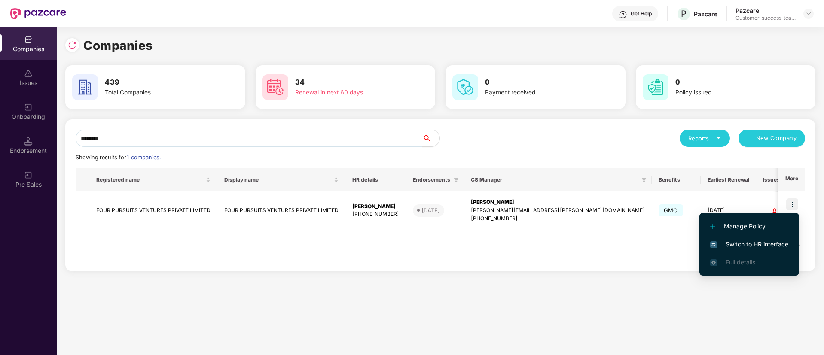
click at [775, 243] on span "Switch to HR interface" at bounding box center [749, 244] width 78 height 9
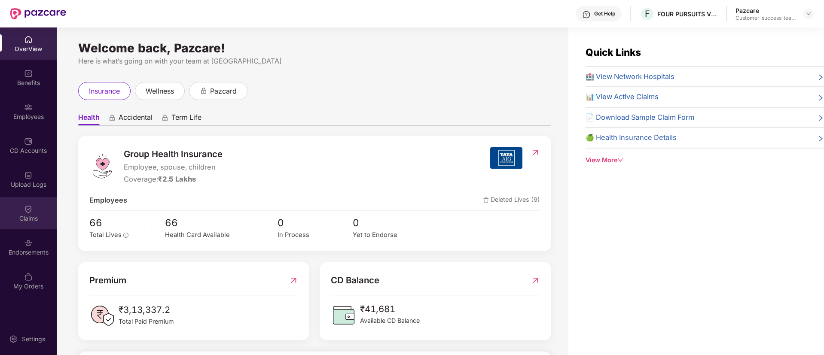
click at [27, 217] on div "Claims" at bounding box center [28, 218] width 57 height 9
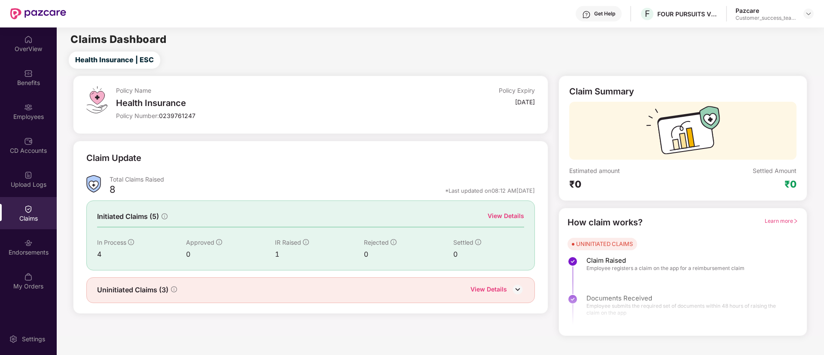
click at [512, 216] on div "View Details" at bounding box center [506, 215] width 37 height 9
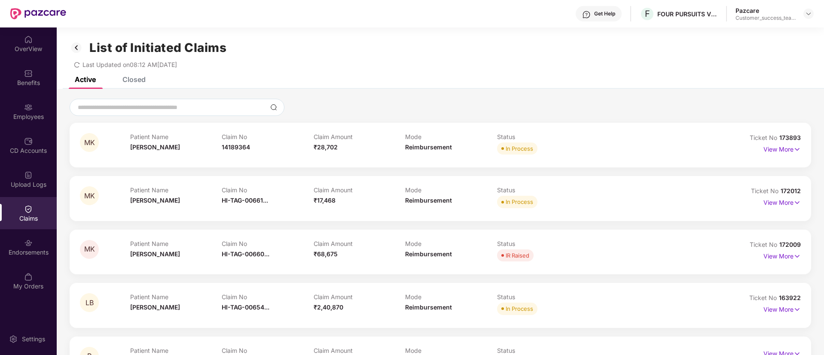
scroll to position [35, 0]
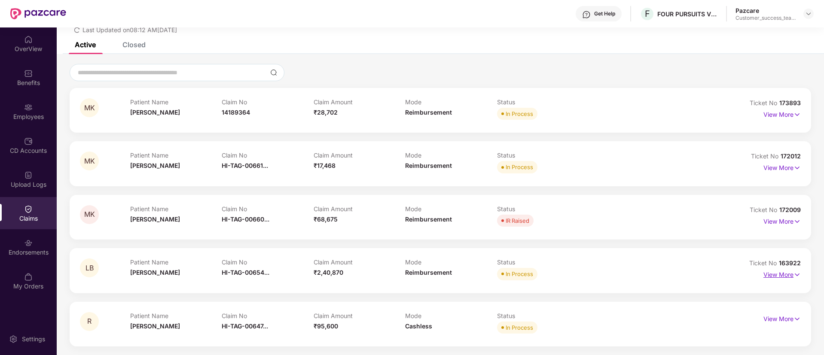
click at [784, 277] on p "View More" at bounding box center [781, 274] width 37 height 12
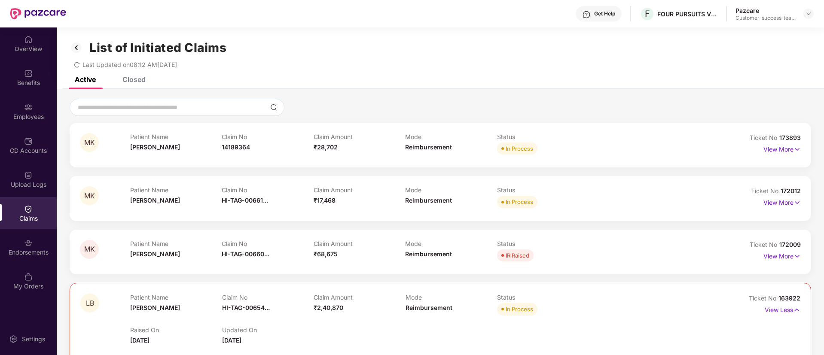
scroll to position [64, 0]
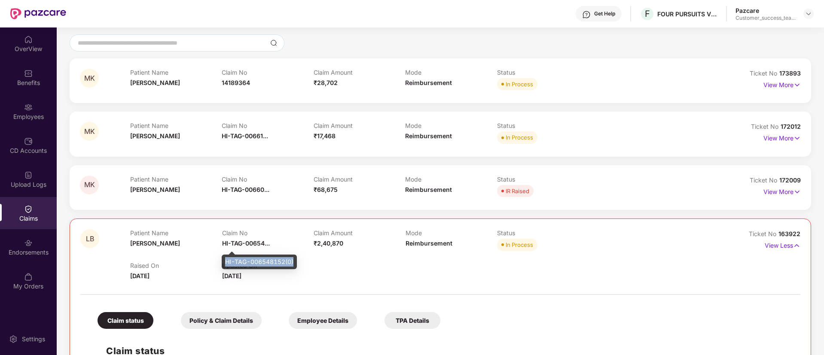
drag, startPoint x: 226, startPoint y: 261, endPoint x: 297, endPoint y: 260, distance: 70.9
click at [297, 260] on div "HI-TAG-006548152(0)" at bounding box center [259, 262] width 75 height 15
copy div "HI-TAG-006548152(0)"
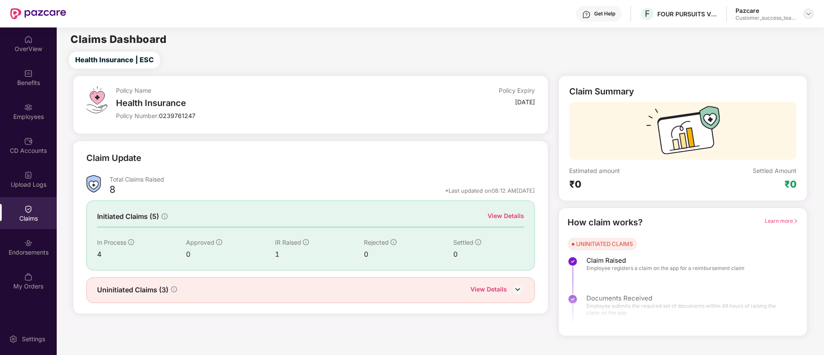
click at [808, 13] on img at bounding box center [808, 13] width 7 height 7
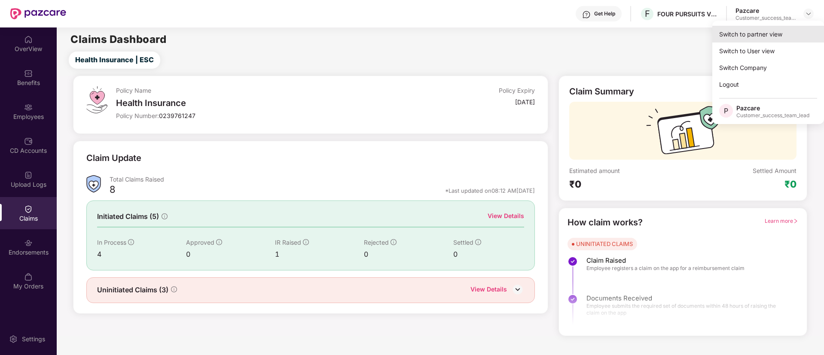
click at [785, 31] on div "Switch to partner view" at bounding box center [768, 34] width 112 height 17
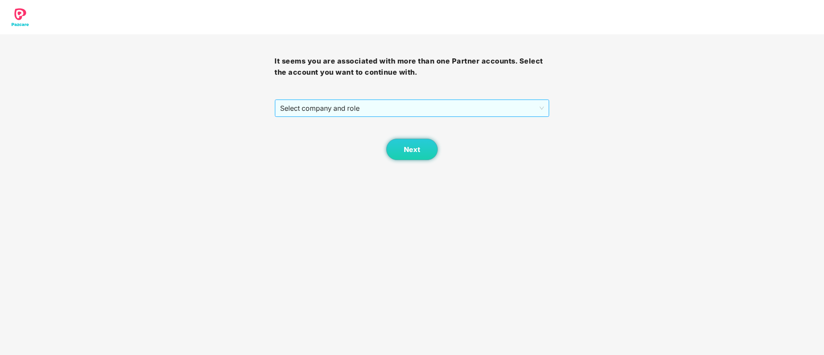
click at [438, 104] on span "Select company and role" at bounding box center [411, 108] width 263 height 16
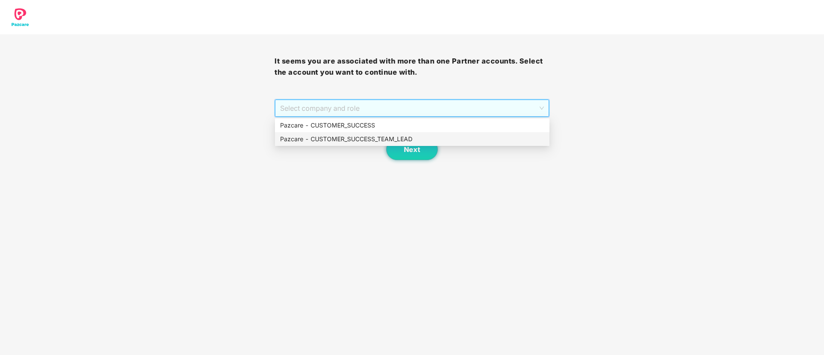
click at [384, 140] on div "Pazcare - CUSTOMER_SUCCESS_TEAM_LEAD" at bounding box center [412, 138] width 264 height 9
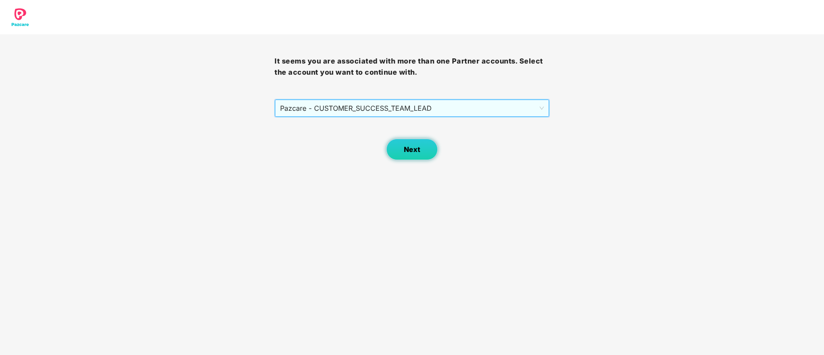
click at [420, 153] on span "Next" at bounding box center [412, 150] width 16 height 8
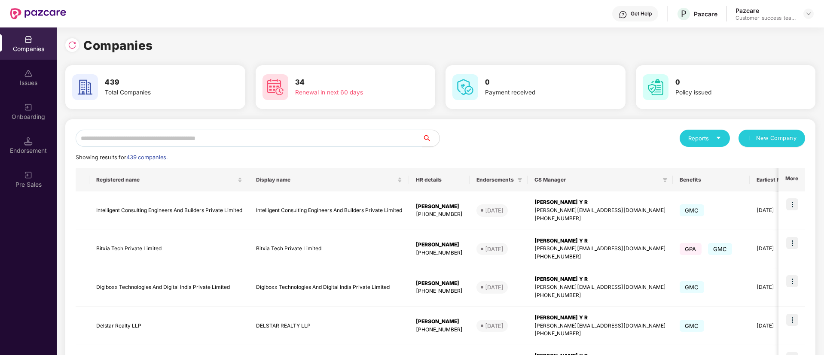
click at [288, 140] on input "text" at bounding box center [249, 138] width 347 height 17
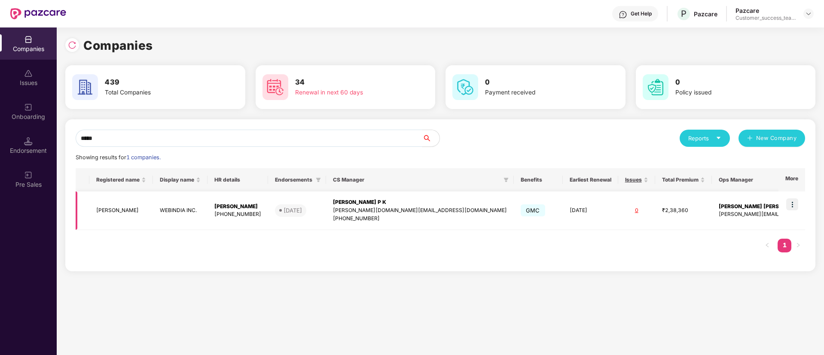
type input "*****"
click at [796, 202] on img at bounding box center [792, 204] width 12 height 12
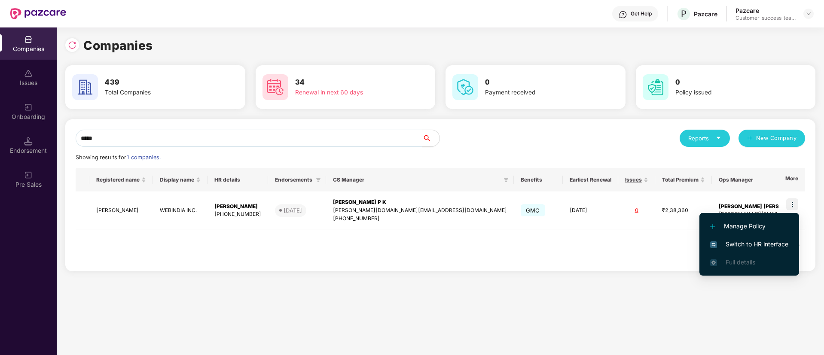
click at [779, 244] on span "Switch to HR interface" at bounding box center [749, 244] width 78 height 9
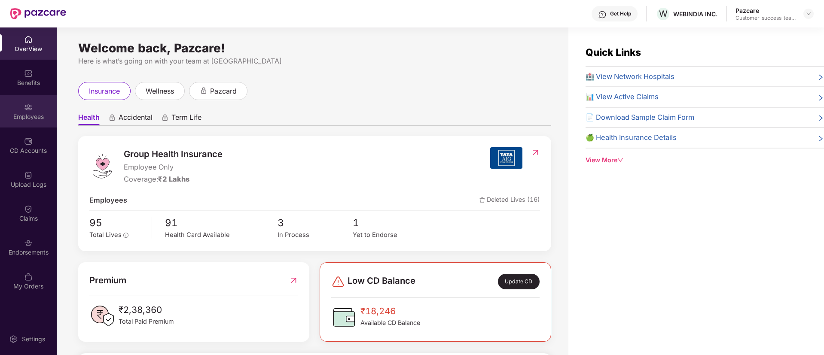
click at [30, 120] on div "Employees" at bounding box center [28, 117] width 57 height 9
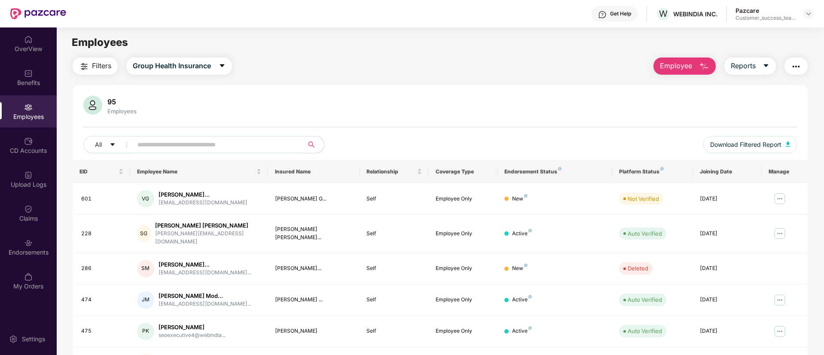
click at [177, 142] on input "text" at bounding box center [214, 144] width 154 height 13
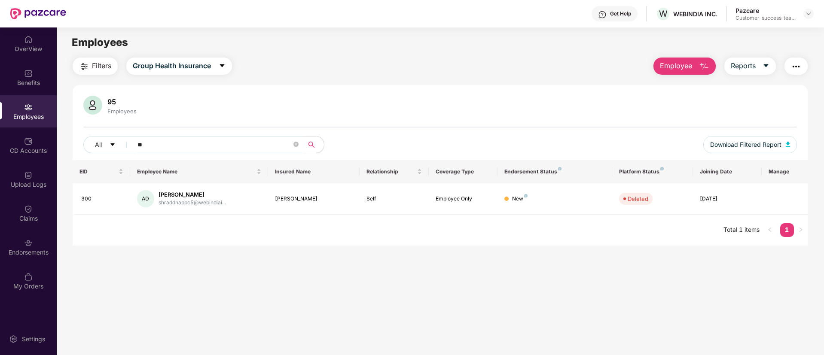
type input "*"
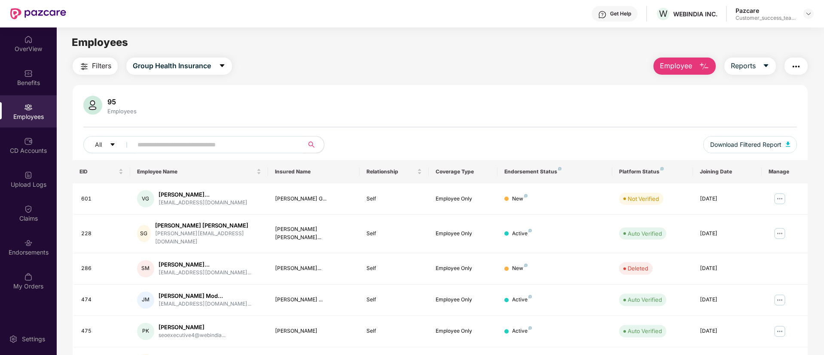
click at [218, 144] on input "text" at bounding box center [214, 144] width 154 height 13
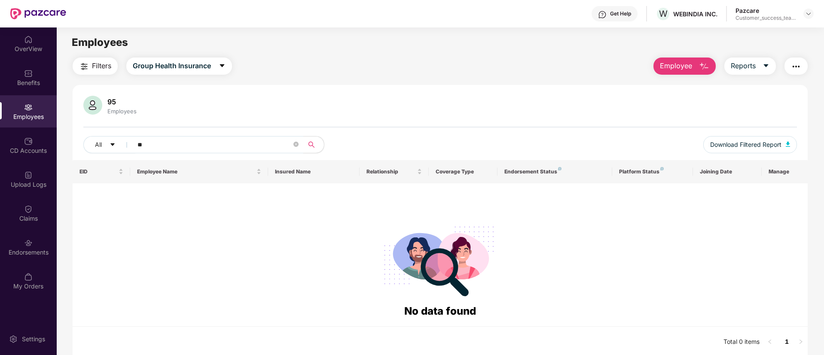
type input "*"
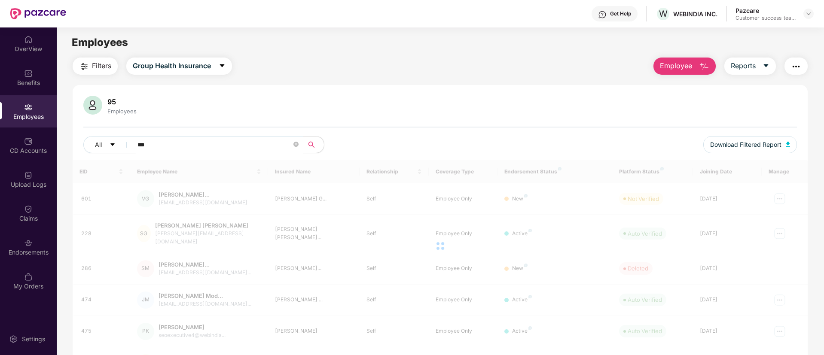
type input "****"
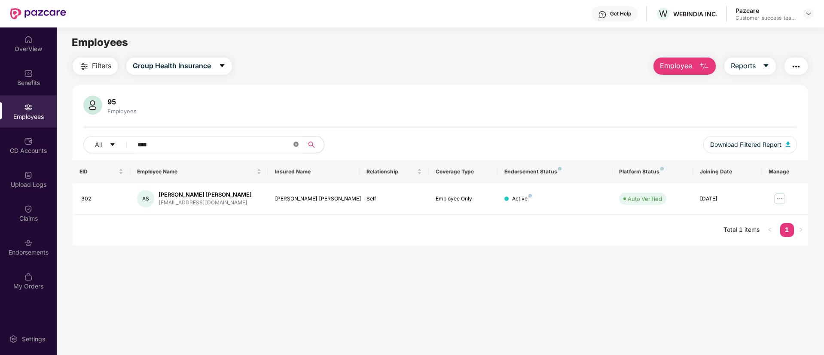
click at [293, 144] on icon "close-circle" at bounding box center [295, 144] width 5 height 5
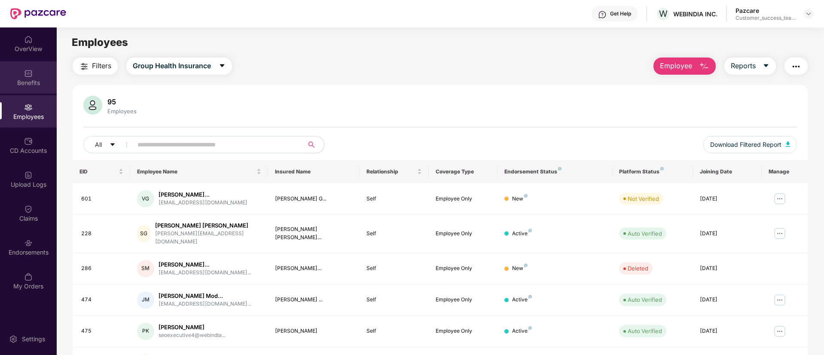
click at [32, 73] on img at bounding box center [28, 73] width 9 height 9
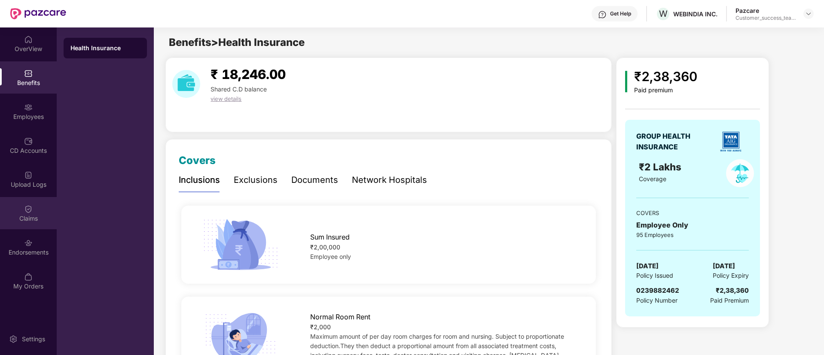
click at [26, 212] on img at bounding box center [28, 209] width 9 height 9
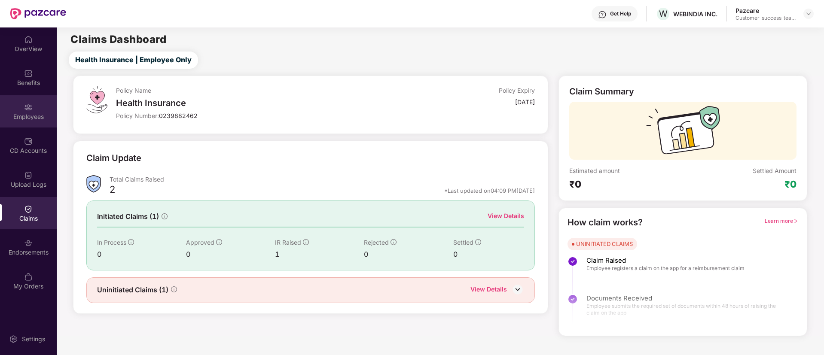
click at [35, 103] on div "Employees" at bounding box center [28, 111] width 57 height 32
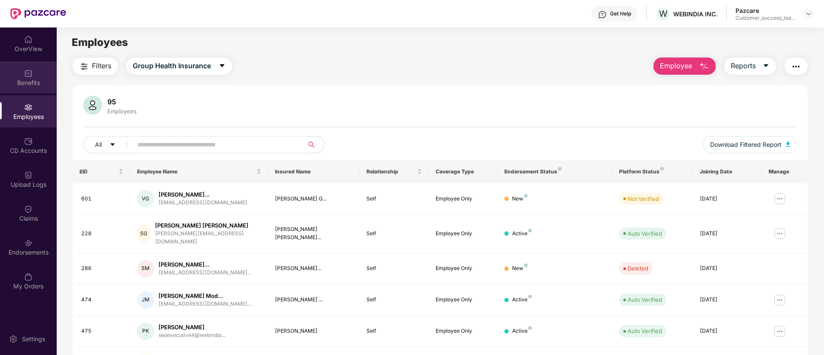
click at [35, 88] on div "Benefits" at bounding box center [28, 77] width 57 height 32
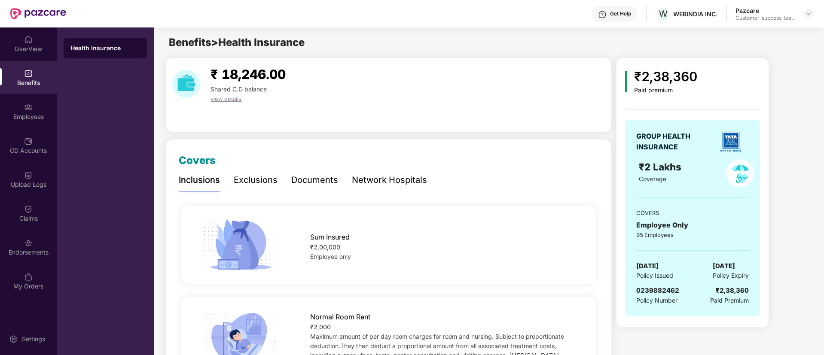
click at [404, 181] on div "Network Hospitals" at bounding box center [389, 180] width 75 height 13
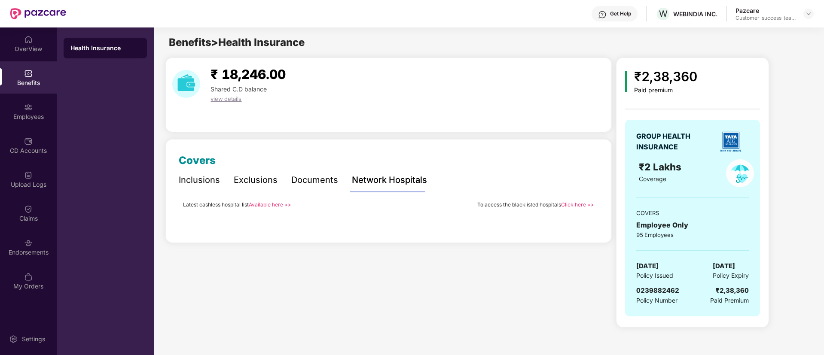
click at [264, 204] on link "Available here >>" at bounding box center [270, 204] width 43 height 6
click at [23, 113] on div "Employees" at bounding box center [28, 117] width 57 height 9
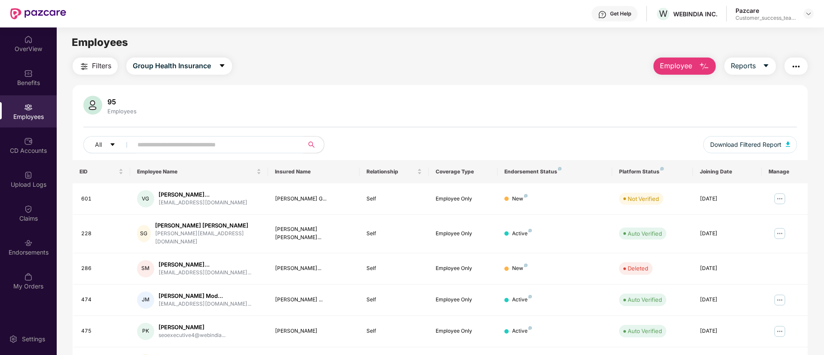
click at [285, 137] on span at bounding box center [215, 144] width 176 height 17
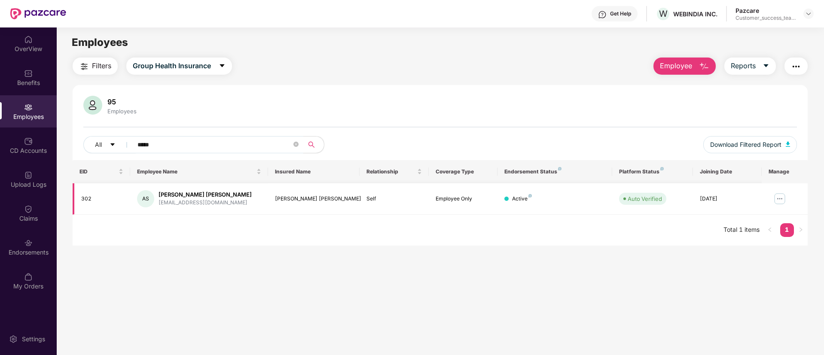
type input "*****"
click at [781, 198] on img at bounding box center [780, 199] width 14 height 14
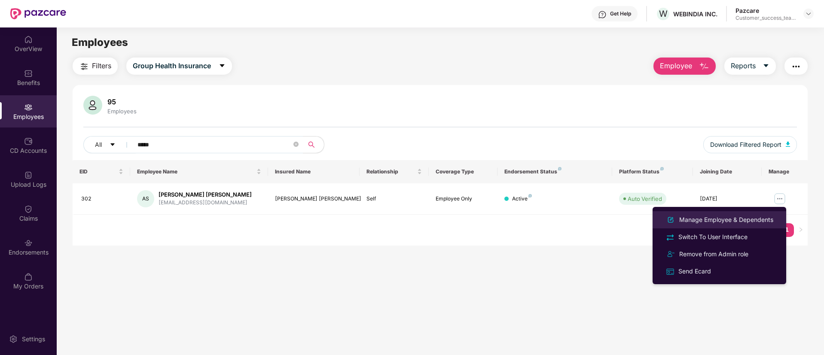
click at [764, 216] on div "Manage Employee & Dependents" at bounding box center [726, 219] width 98 height 9
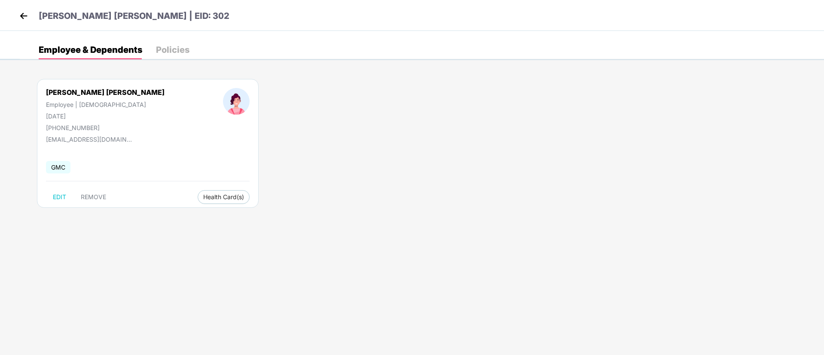
click at [24, 21] on img at bounding box center [23, 15] width 13 height 13
